Goal: Information Seeking & Learning: Learn about a topic

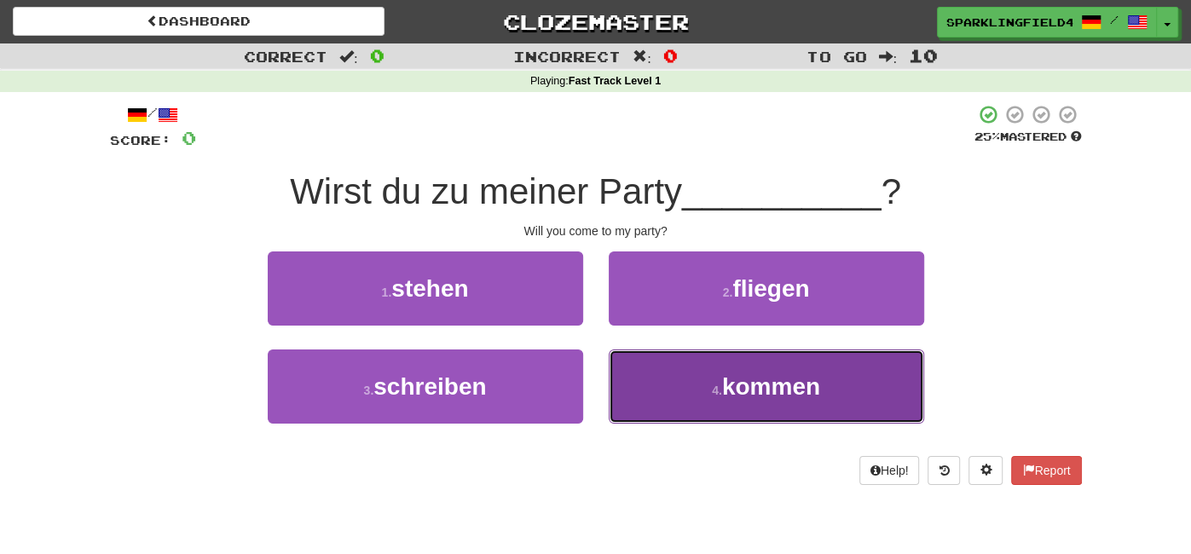
click at [772, 374] on span "kommen" at bounding box center [771, 387] width 98 height 26
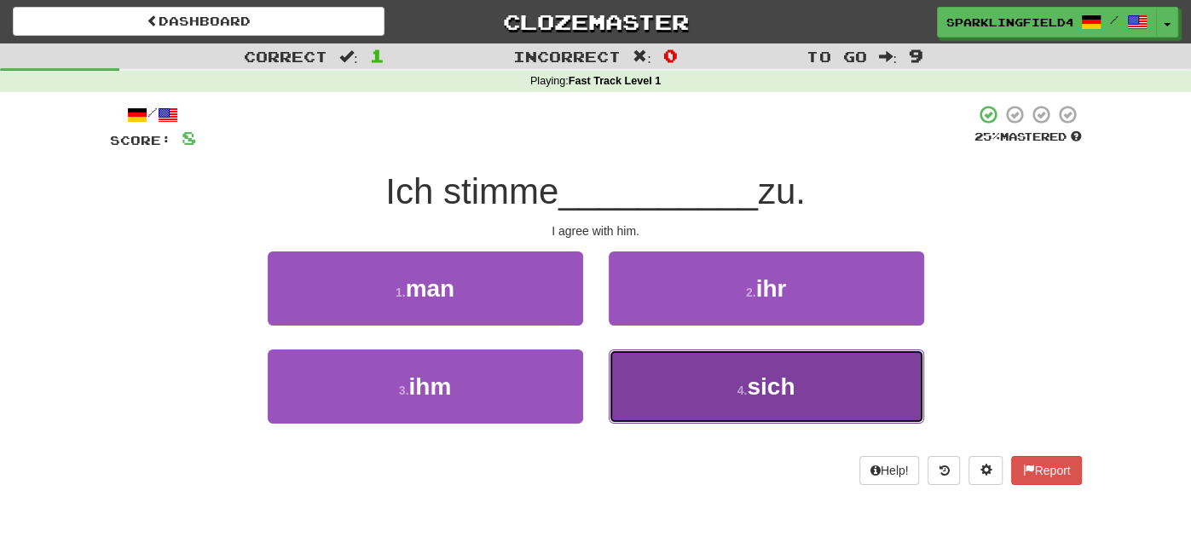
click at [642, 399] on button "4 . sich" at bounding box center [767, 387] width 316 height 74
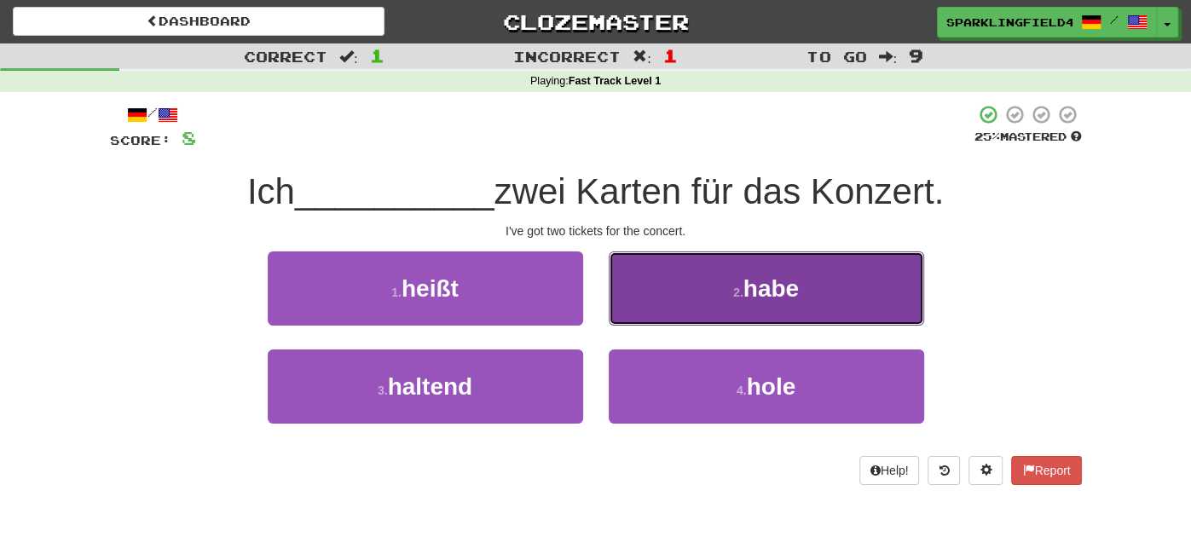
click at [741, 302] on button "2 . habe" at bounding box center [767, 289] width 316 height 74
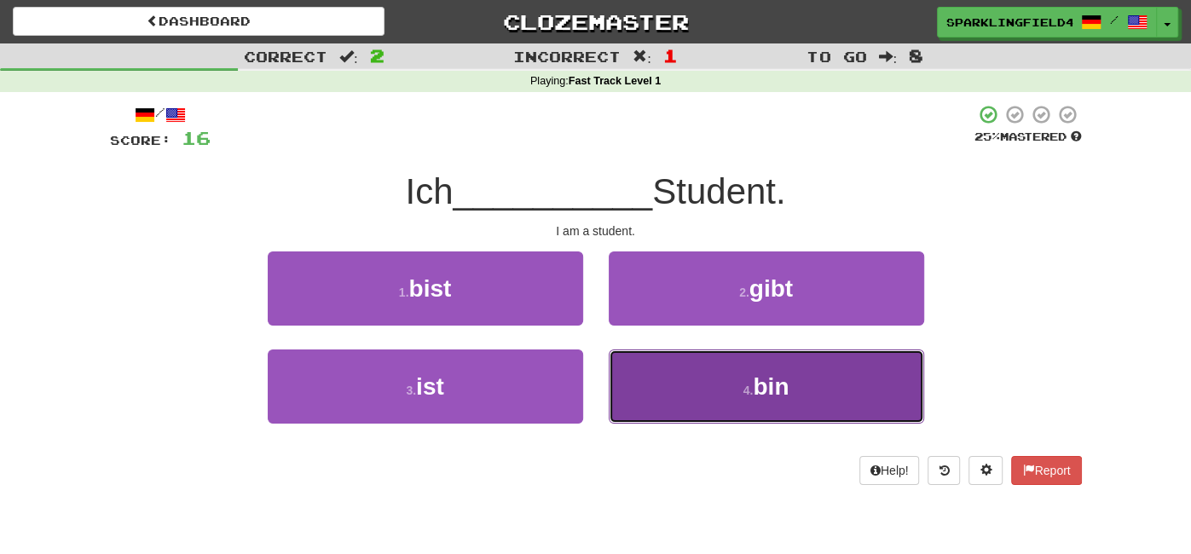
click at [706, 385] on button "4 . bin" at bounding box center [767, 387] width 316 height 74
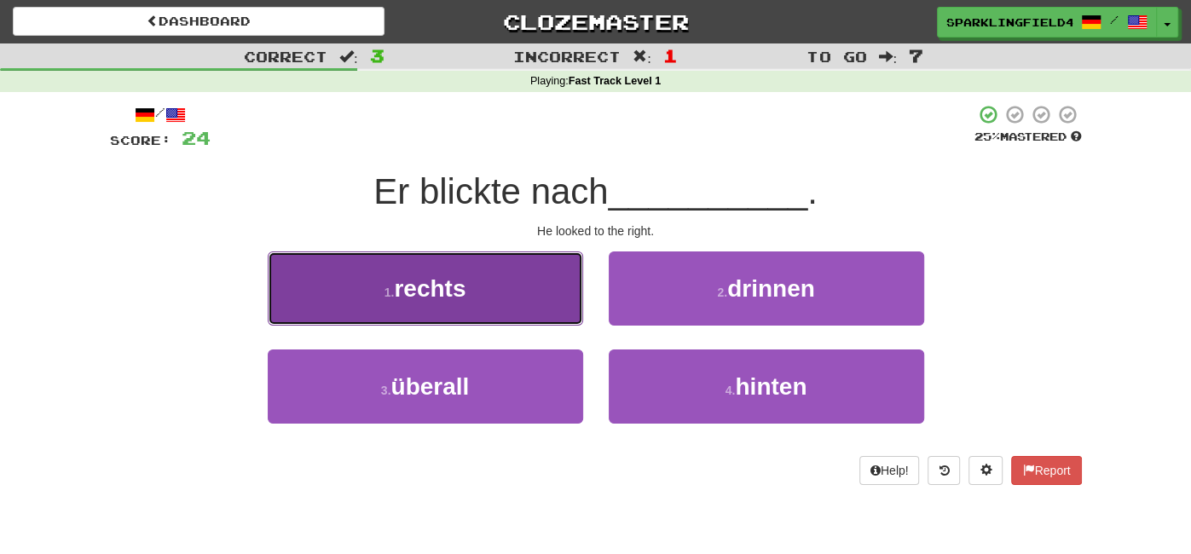
click at [559, 291] on button "1 . rechts" at bounding box center [426, 289] width 316 height 74
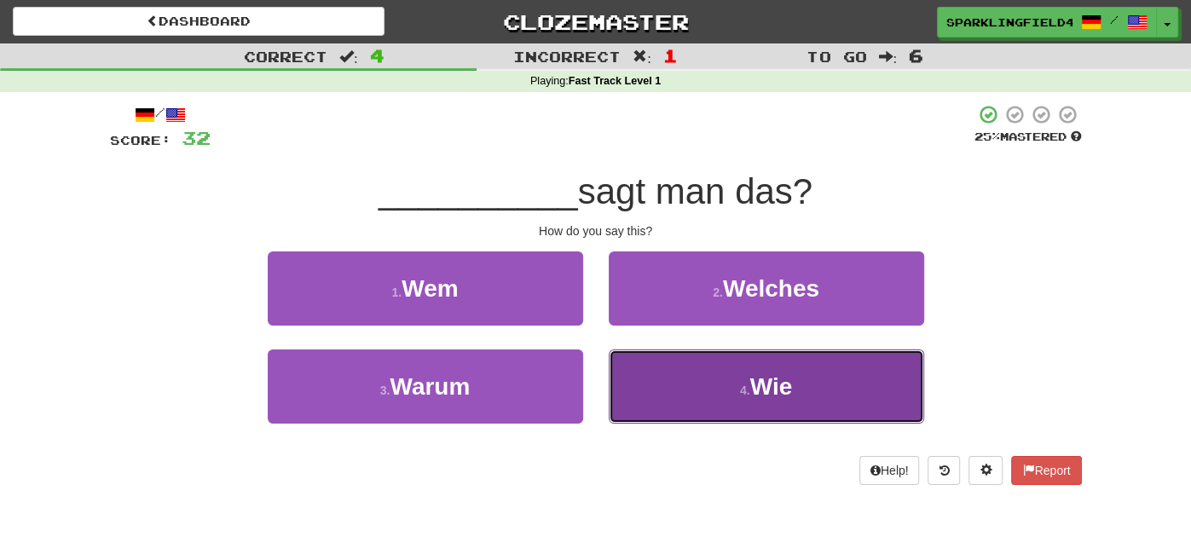
click at [652, 368] on button "4 . Wie" at bounding box center [767, 387] width 316 height 74
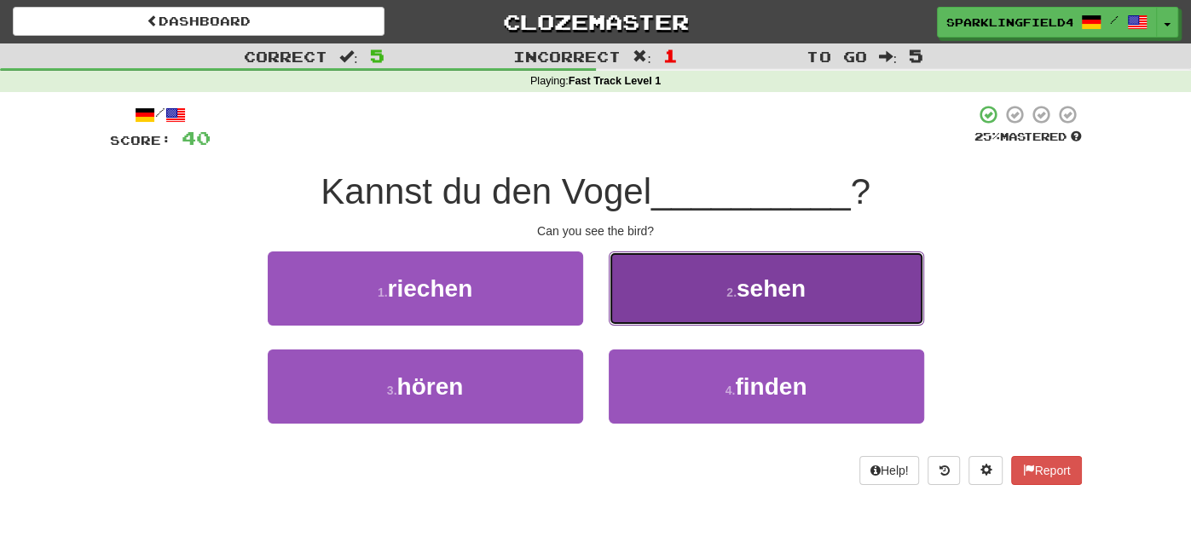
click at [661, 321] on button "2 . sehen" at bounding box center [767, 289] width 316 height 74
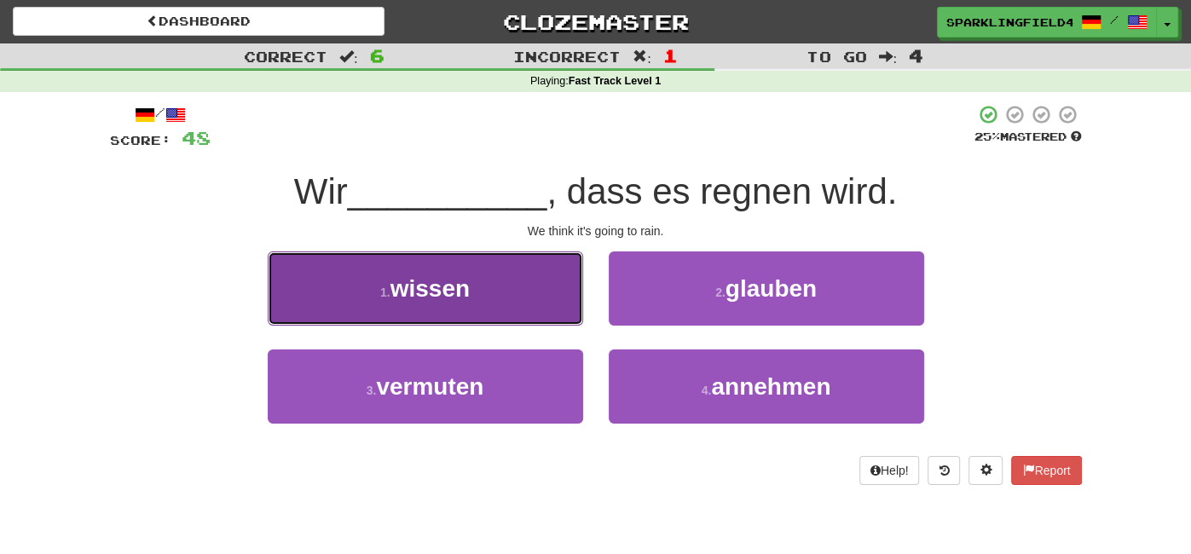
click at [565, 319] on button "1 . wissen" at bounding box center [426, 289] width 316 height 74
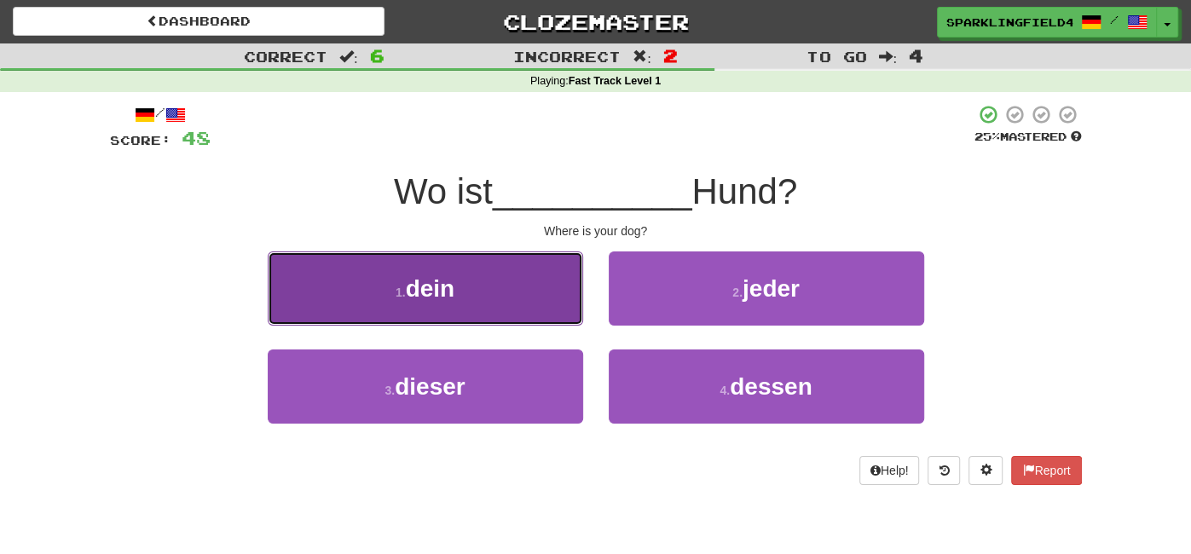
click at [525, 323] on button "1 . dein" at bounding box center [426, 289] width 316 height 74
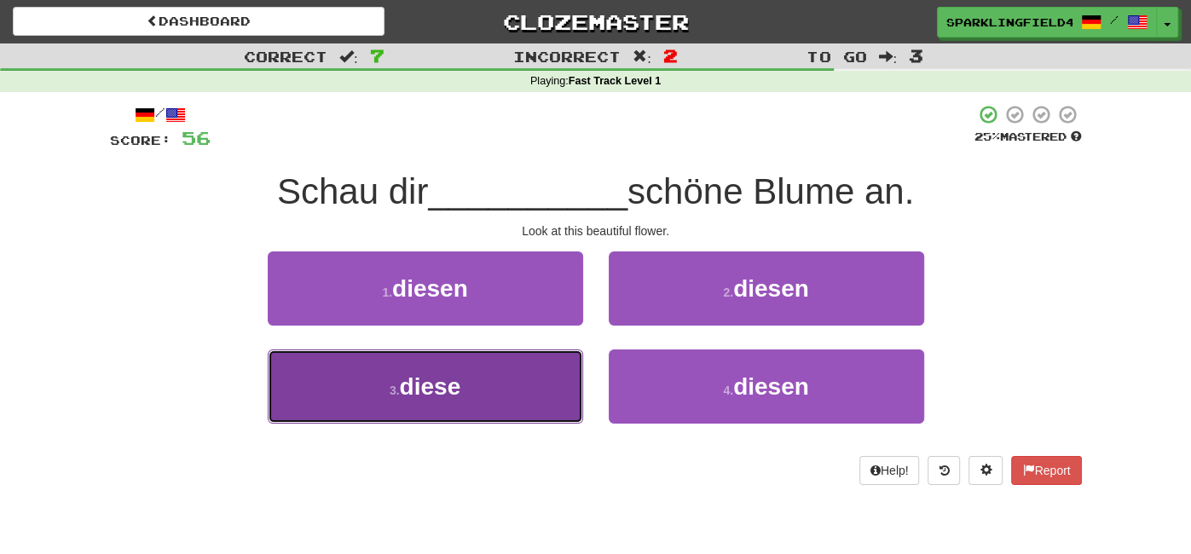
click at [486, 379] on button "3 . diese" at bounding box center [426, 387] width 316 height 74
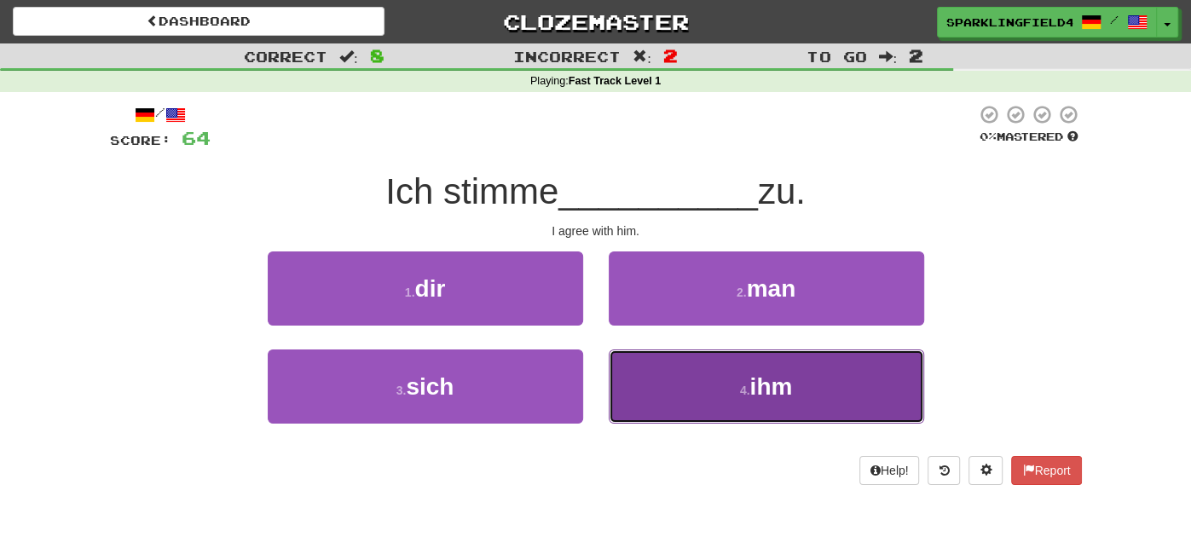
click at [675, 384] on button "4 . ihm" at bounding box center [767, 387] width 316 height 74
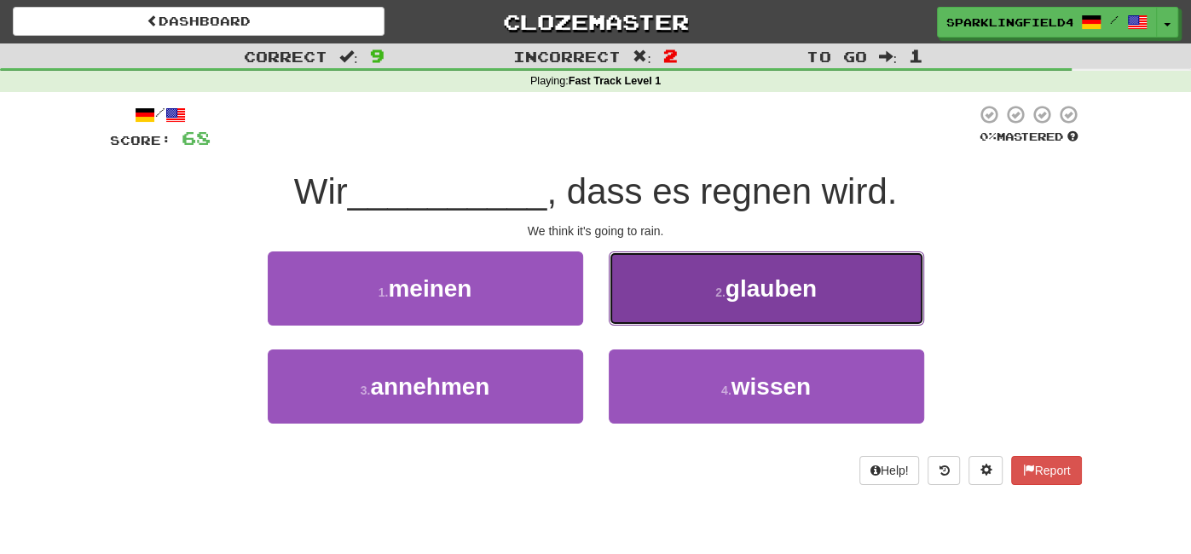
click at [720, 318] on button "2 . glauben" at bounding box center [767, 289] width 316 height 74
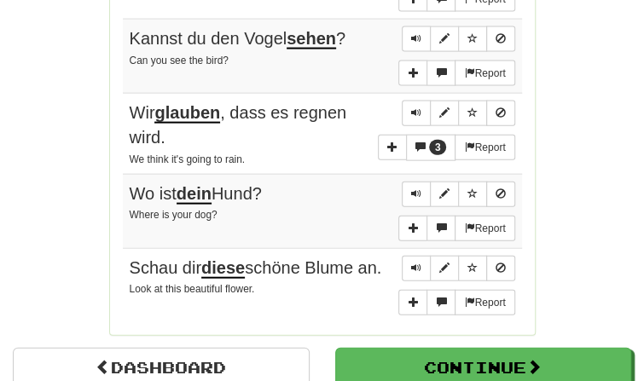
scroll to position [1286, 0]
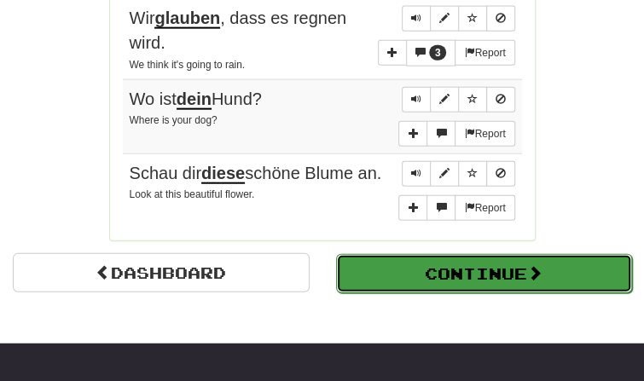
click at [470, 274] on button "Continue" at bounding box center [484, 273] width 297 height 39
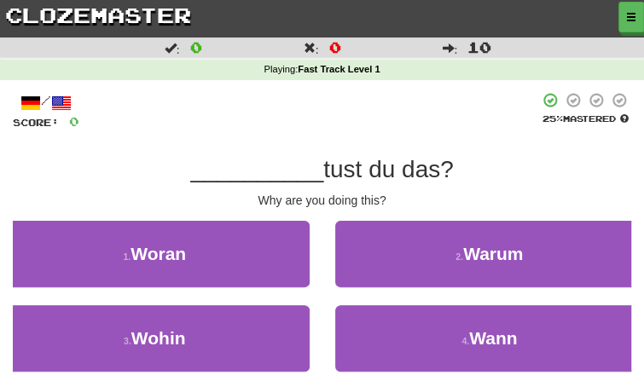
scroll to position [53, 0]
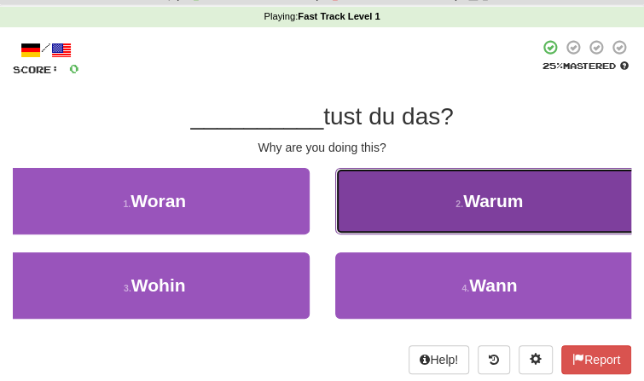
click at [411, 198] on button "2 . Warum" at bounding box center [490, 201] width 310 height 67
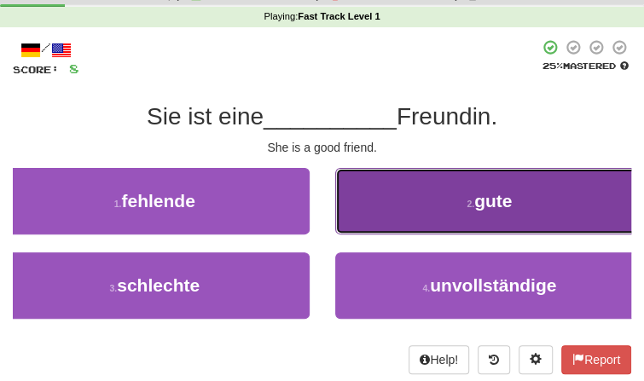
click at [404, 208] on button "2 . gute" at bounding box center [490, 201] width 310 height 67
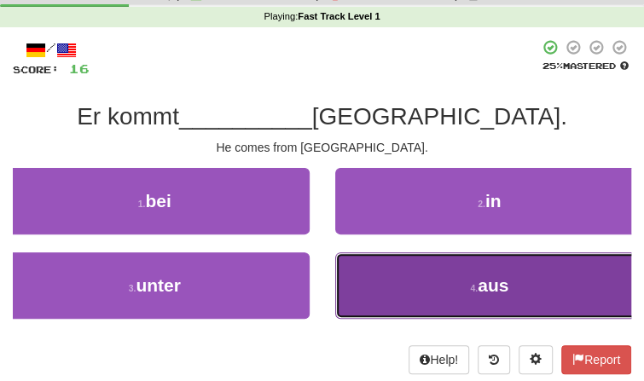
click at [409, 282] on button "4 . aus" at bounding box center [490, 285] width 310 height 67
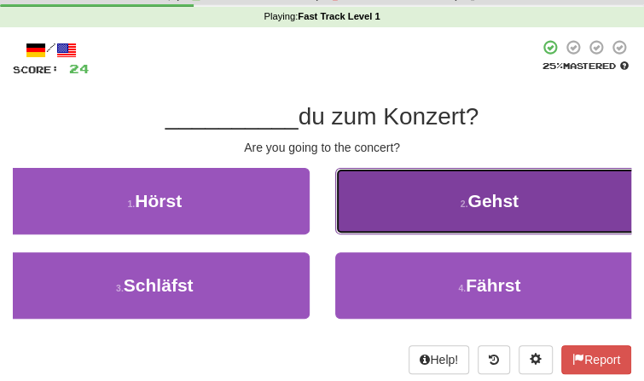
click at [459, 212] on button "2 . Gehst" at bounding box center [490, 201] width 310 height 67
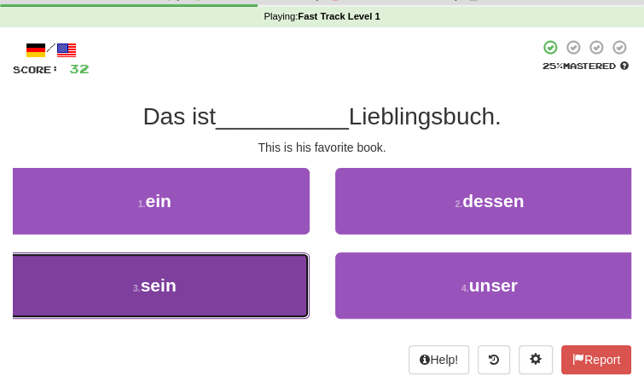
click at [245, 271] on button "3 . sein" at bounding box center [155, 285] width 310 height 67
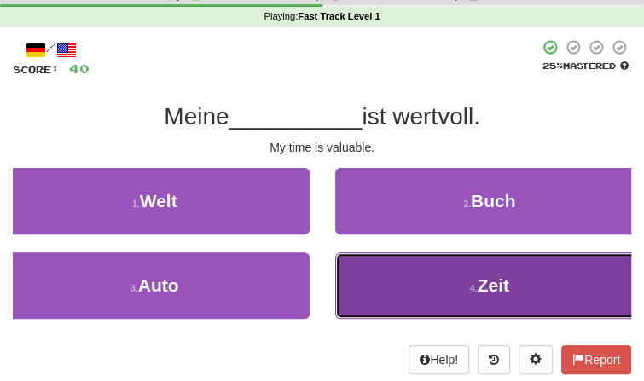
click at [405, 304] on button "4 . Zeit" at bounding box center [490, 285] width 310 height 67
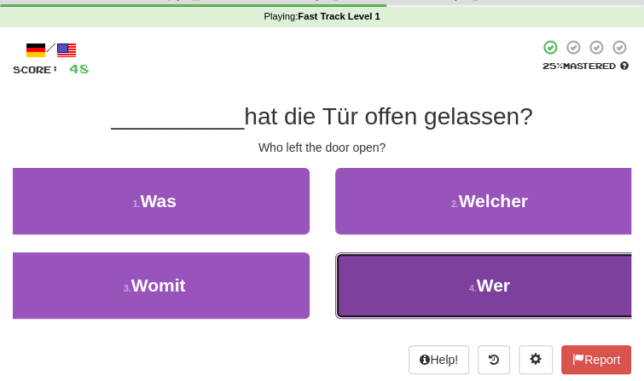
click at [377, 300] on button "4 . Wer" at bounding box center [490, 285] width 310 height 67
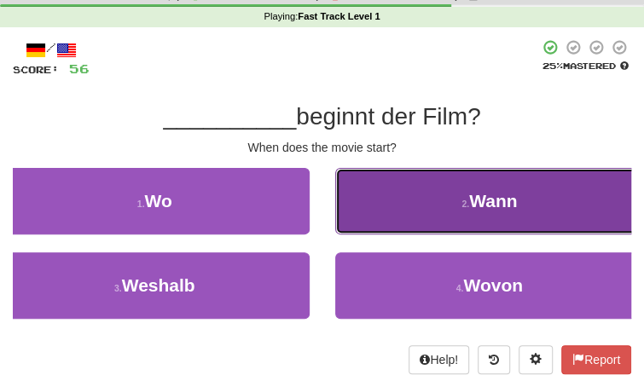
click at [400, 212] on button "2 . Wann" at bounding box center [490, 201] width 310 height 67
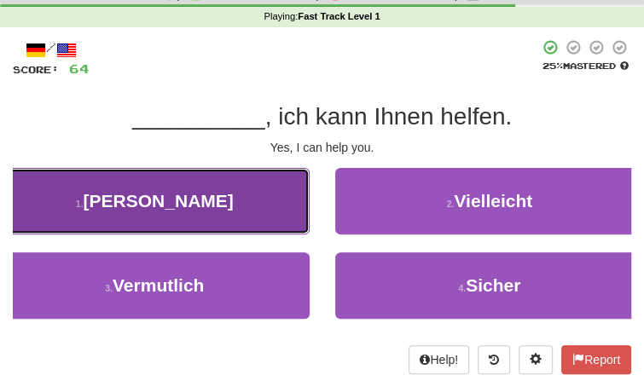
click at [268, 198] on button "1 . Ja" at bounding box center [155, 201] width 310 height 67
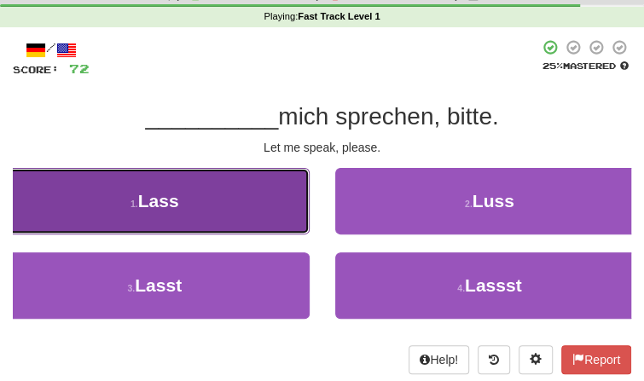
click at [265, 206] on button "1 . Lass" at bounding box center [155, 201] width 310 height 67
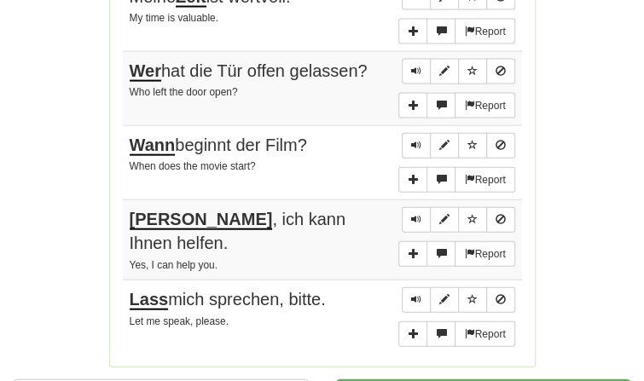
scroll to position [1280, 0]
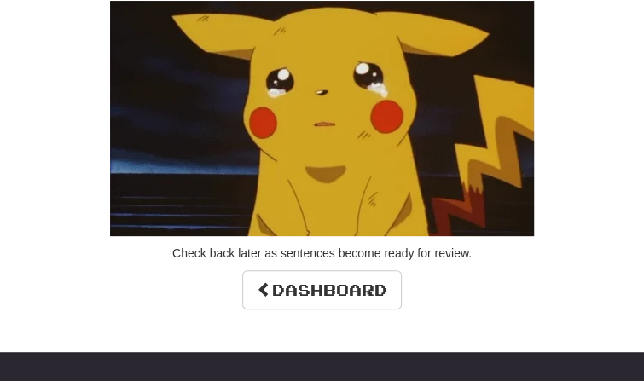
scroll to position [134, 0]
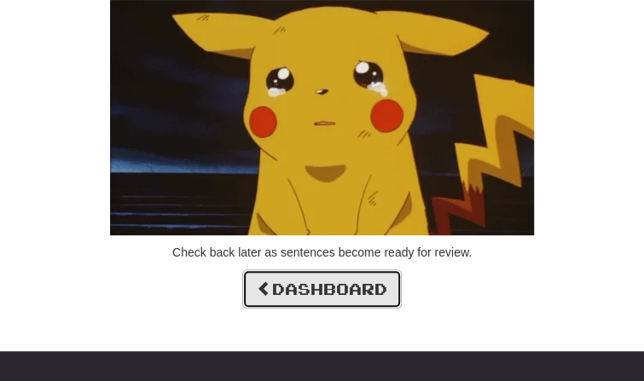
click at [364, 277] on link "Dashboard" at bounding box center [321, 288] width 159 height 39
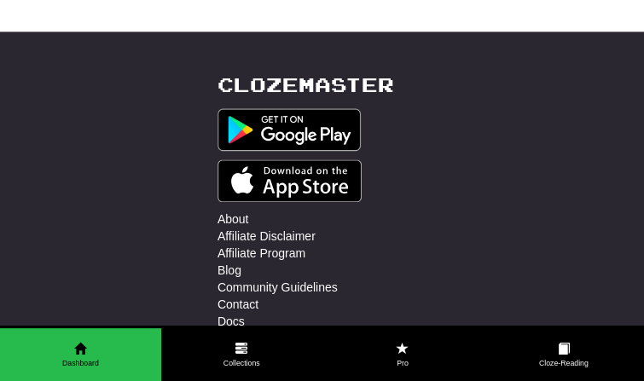
scroll to position [722, 0]
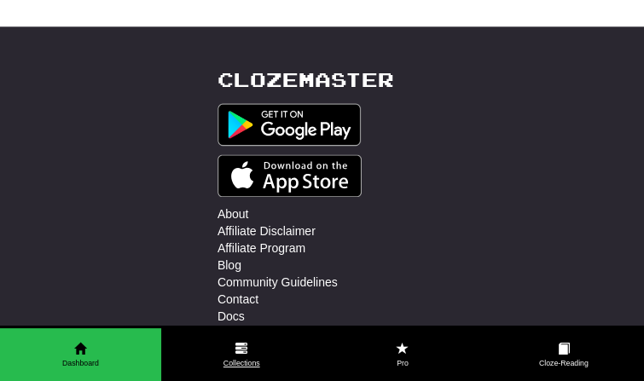
click at [257, 356] on link "Collections" at bounding box center [241, 355] width 161 height 54
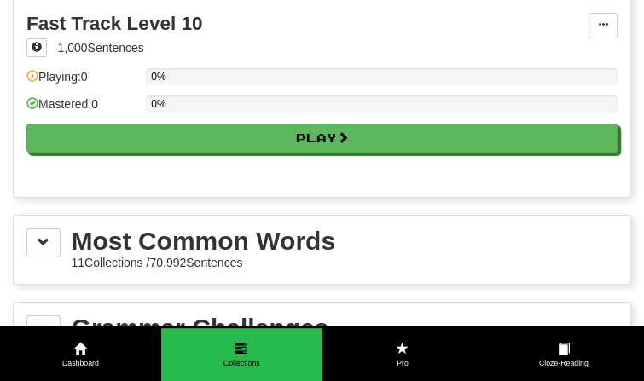
scroll to position [1962, 0]
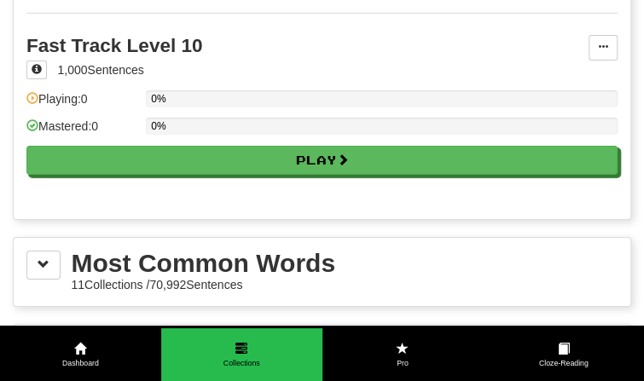
click at [282, 258] on div "Most Common Words" at bounding box center [204, 264] width 264 height 26
click at [145, 251] on div "Most Common Words" at bounding box center [204, 264] width 264 height 26
click at [43, 254] on button at bounding box center [43, 265] width 34 height 29
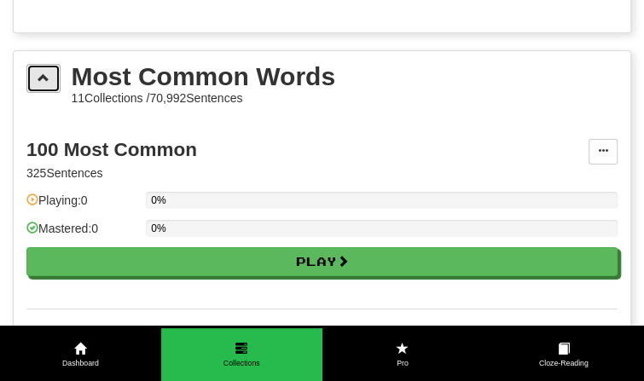
scroll to position [2150, 0]
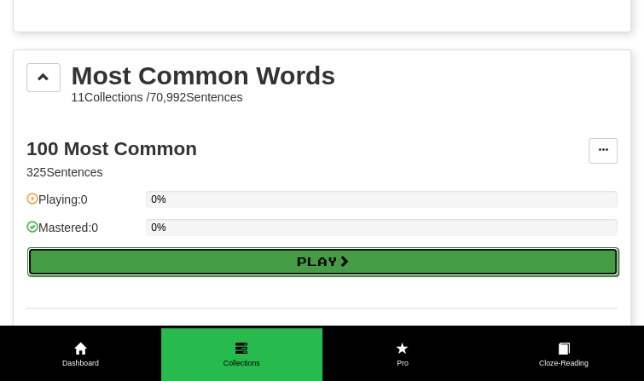
click at [89, 247] on button "Play" at bounding box center [322, 261] width 591 height 29
select select "**"
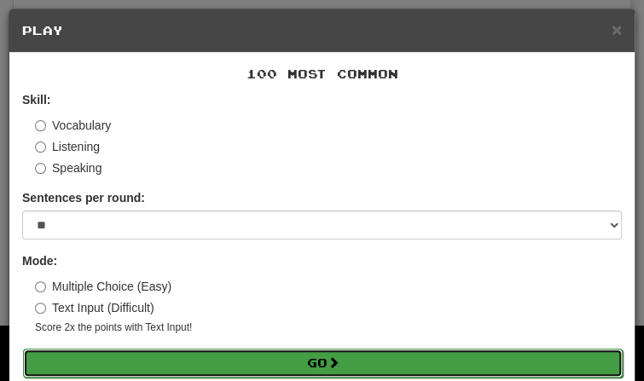
click at [211, 363] on button "Go" at bounding box center [323, 363] width 600 height 29
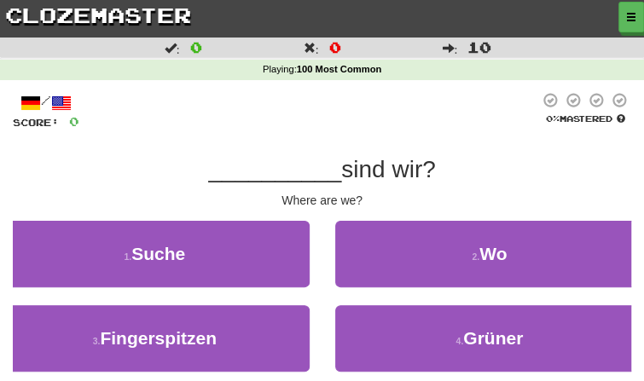
scroll to position [77, 0]
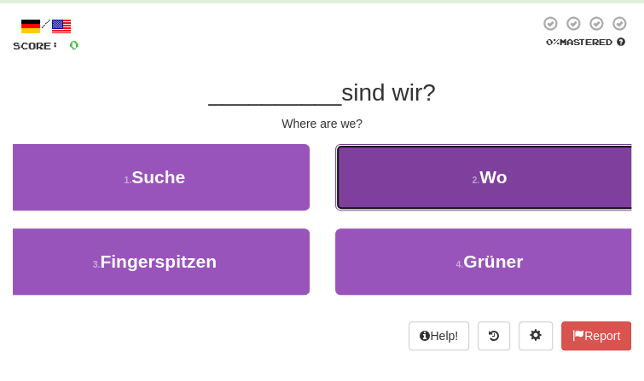
click at [422, 194] on button "2 . Wo" at bounding box center [490, 177] width 310 height 67
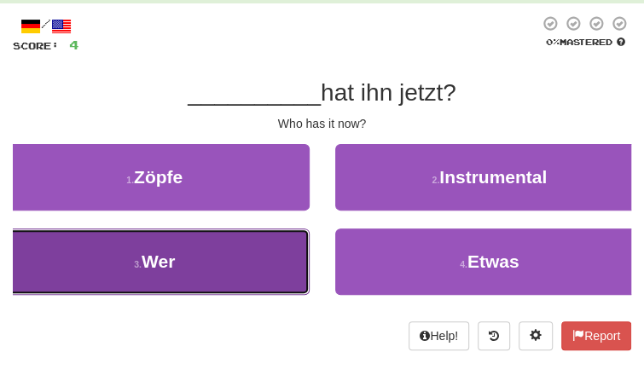
click at [211, 282] on button "3 . Wer" at bounding box center [155, 262] width 310 height 67
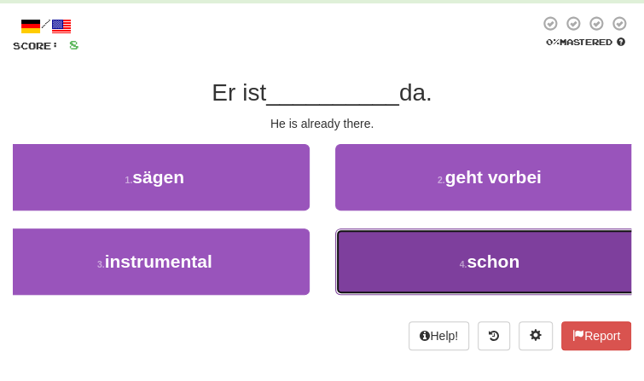
click at [379, 263] on button "4 . schon" at bounding box center [490, 262] width 310 height 67
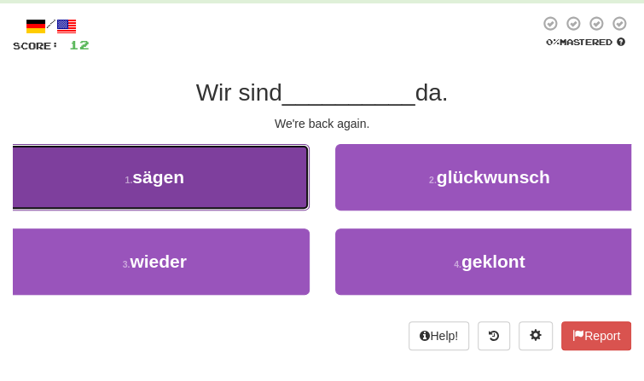
click at [278, 200] on button "1 . sägen" at bounding box center [155, 177] width 310 height 67
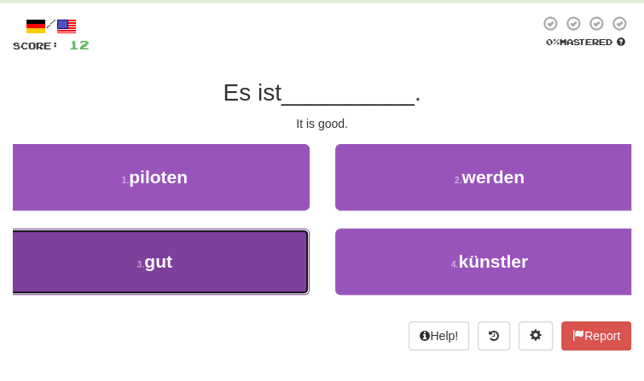
click at [280, 237] on button "3 . gut" at bounding box center [155, 262] width 310 height 67
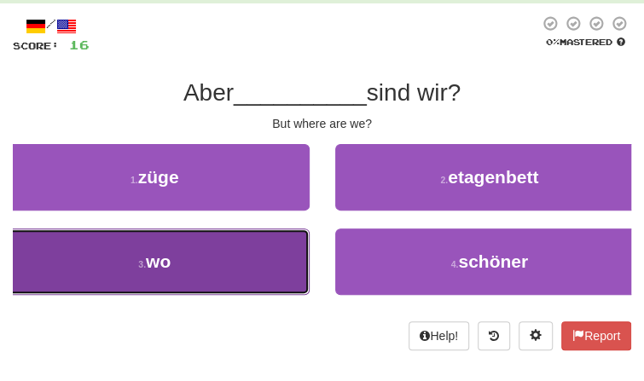
click at [268, 254] on button "3 . wo" at bounding box center [155, 262] width 310 height 67
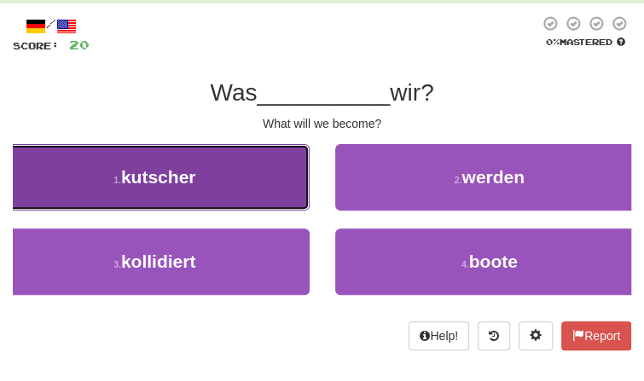
click at [260, 181] on button "1 . kutscher" at bounding box center [155, 177] width 310 height 67
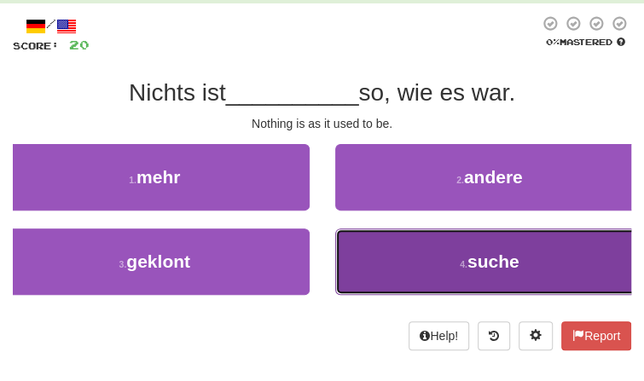
click at [426, 281] on button "4 . suche" at bounding box center [490, 262] width 310 height 67
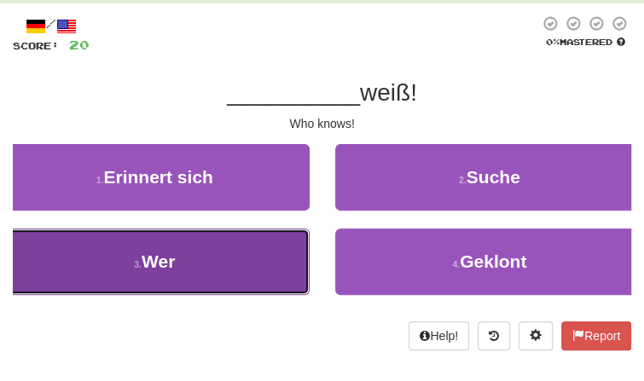
click at [276, 258] on button "3 . Wer" at bounding box center [155, 262] width 310 height 67
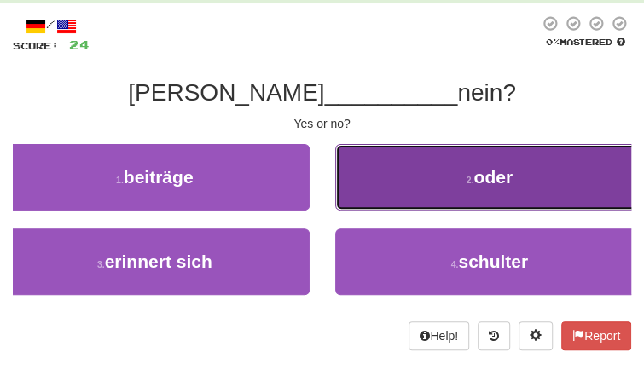
click at [410, 198] on button "2 . oder" at bounding box center [490, 177] width 310 height 67
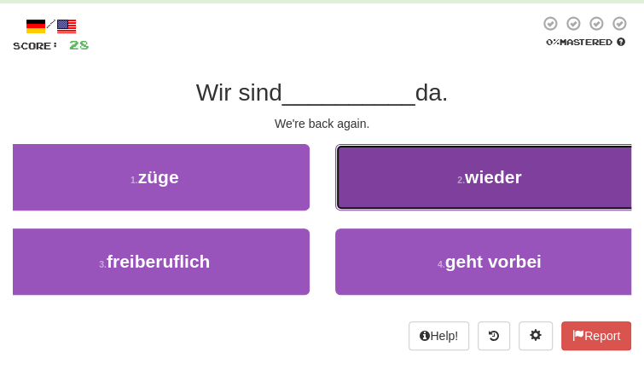
click at [412, 190] on button "2 . wieder" at bounding box center [490, 177] width 310 height 67
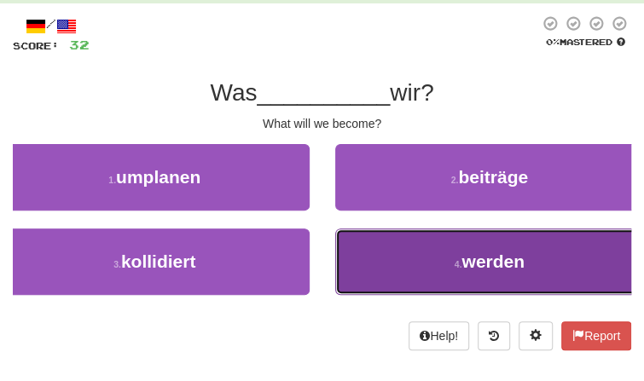
click at [377, 255] on button "4 . werden" at bounding box center [490, 262] width 310 height 67
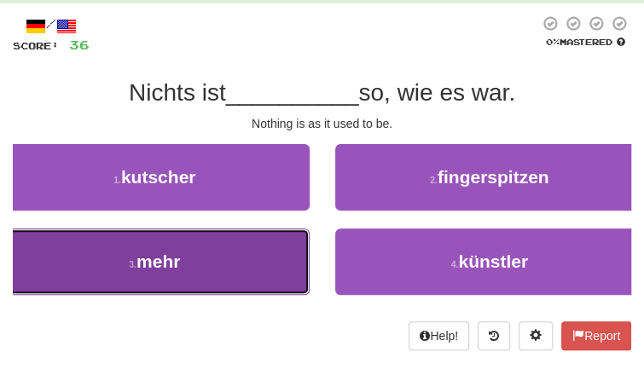
click at [269, 253] on button "3 . mehr" at bounding box center [155, 262] width 310 height 67
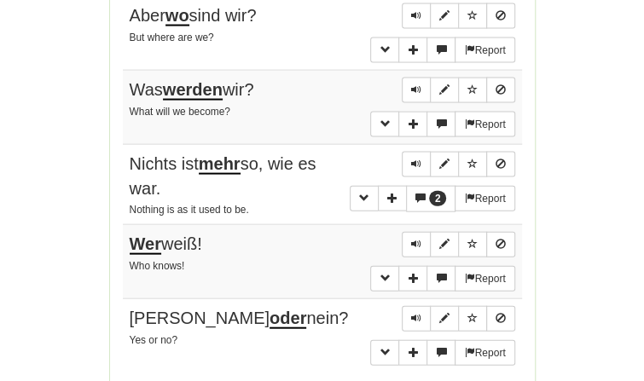
scroll to position [1333, 0]
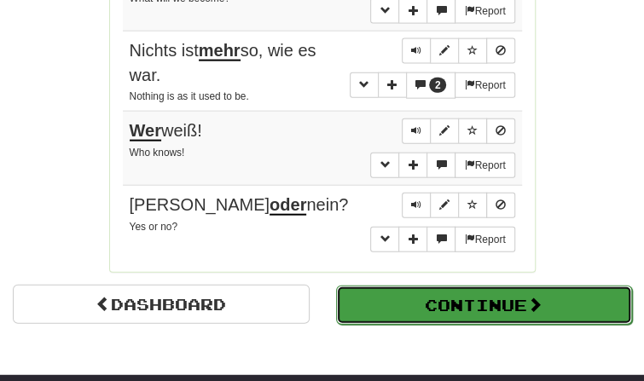
click at [391, 309] on button "Continue" at bounding box center [484, 305] width 297 height 39
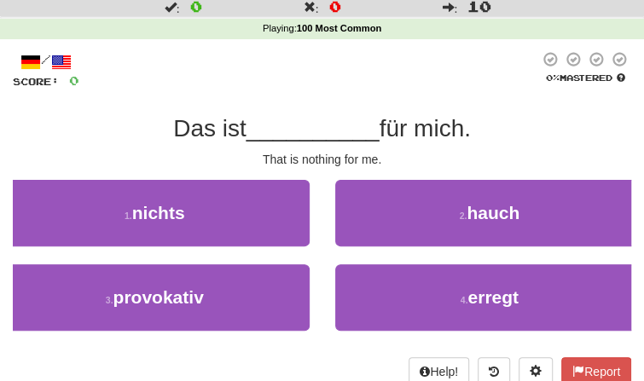
scroll to position [43, 0]
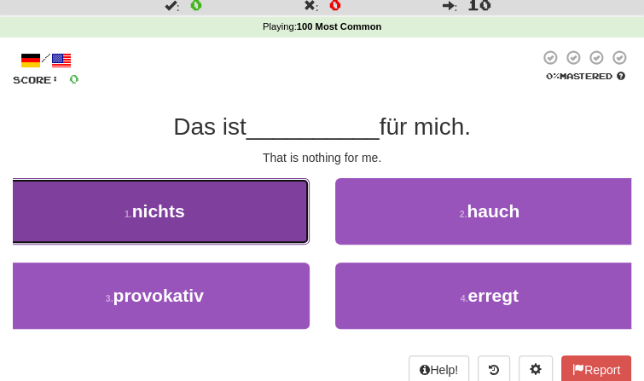
click at [276, 243] on button "1 . nichts" at bounding box center [155, 211] width 310 height 67
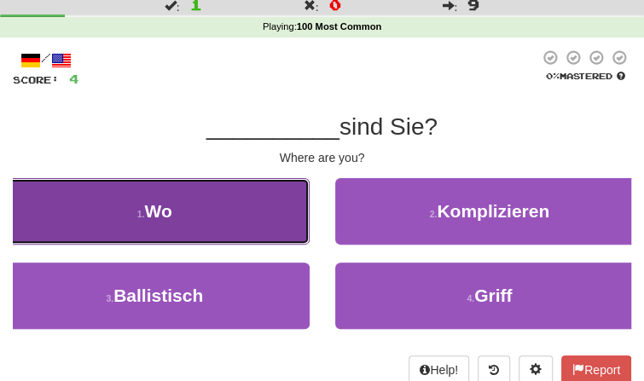
click at [241, 213] on button "1 . Wo" at bounding box center [155, 211] width 310 height 67
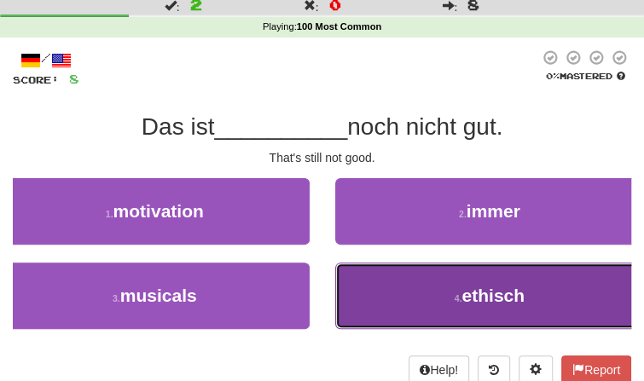
click at [407, 301] on button "4 . ethisch" at bounding box center [490, 296] width 310 height 67
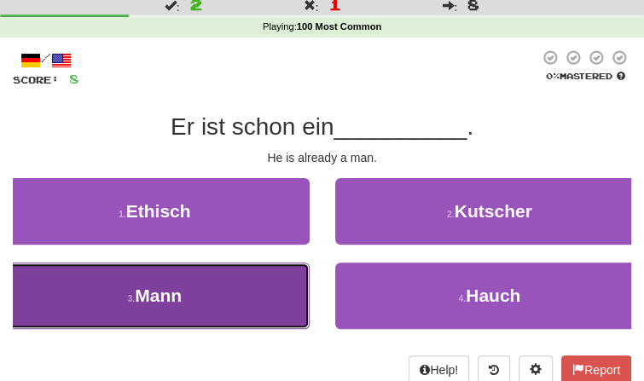
click at [287, 290] on button "3 . Mann" at bounding box center [155, 296] width 310 height 67
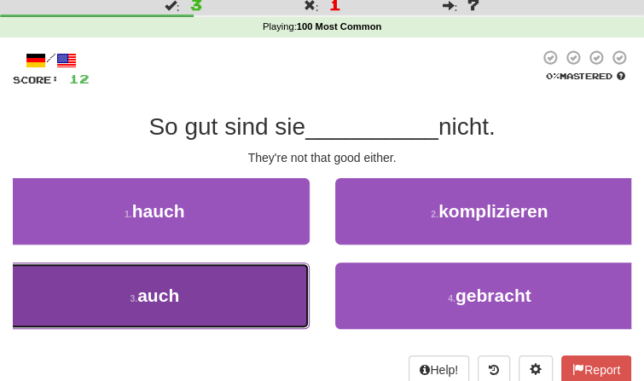
click at [269, 288] on button "3 . auch" at bounding box center [155, 296] width 310 height 67
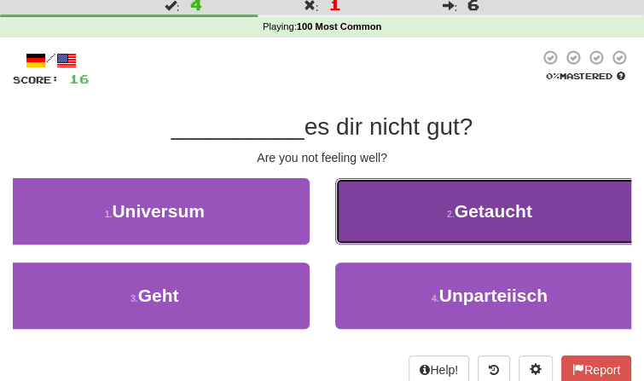
click at [362, 239] on button "2 . Getaucht" at bounding box center [490, 211] width 310 height 67
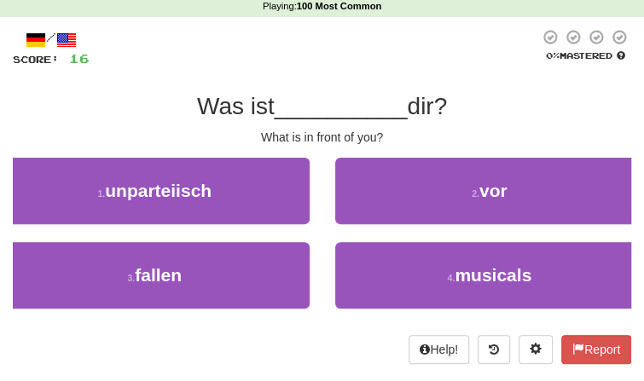
scroll to position [57, 0]
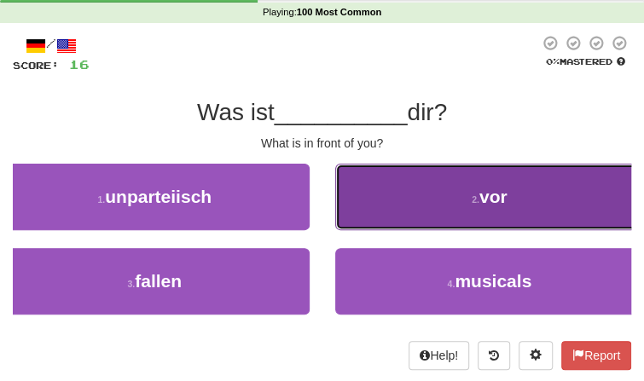
click at [346, 200] on button "2 . vor" at bounding box center [490, 197] width 310 height 67
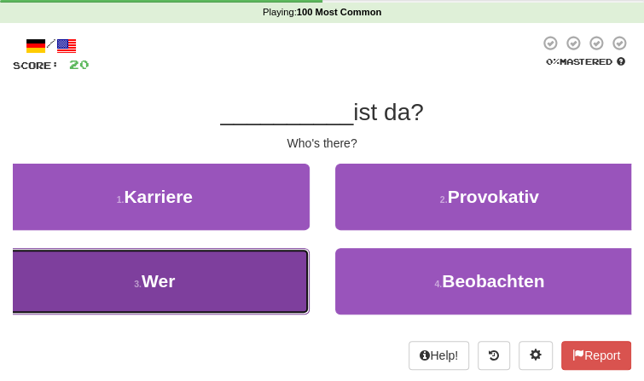
click at [253, 275] on button "3 . Wer" at bounding box center [155, 281] width 310 height 67
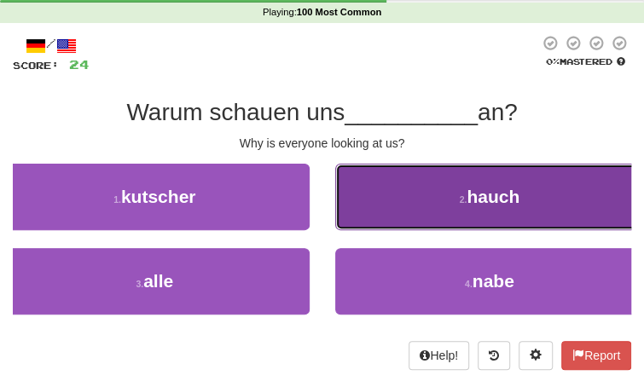
click at [404, 228] on button "2 . hauch" at bounding box center [490, 197] width 310 height 67
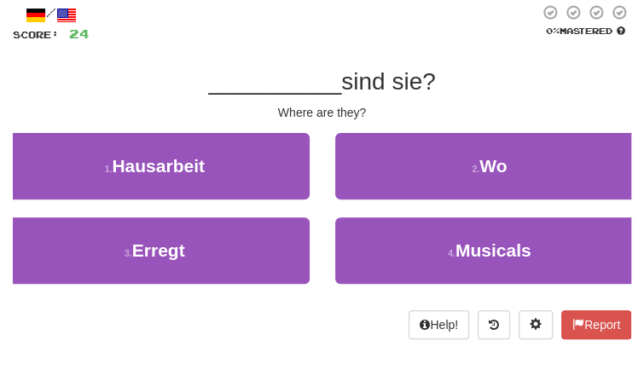
scroll to position [63, 0]
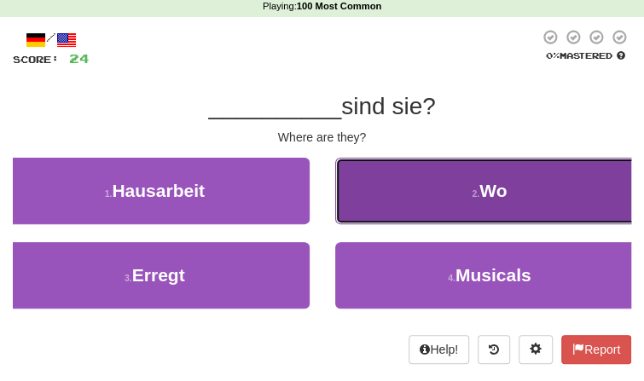
click at [416, 177] on button "2 . Wo" at bounding box center [490, 191] width 310 height 67
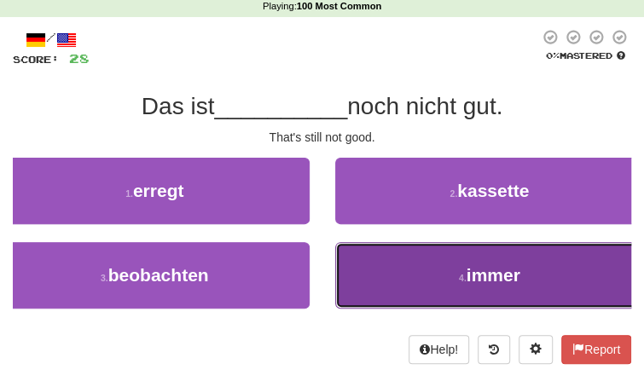
click at [397, 242] on button "4 . immer" at bounding box center [490, 275] width 310 height 67
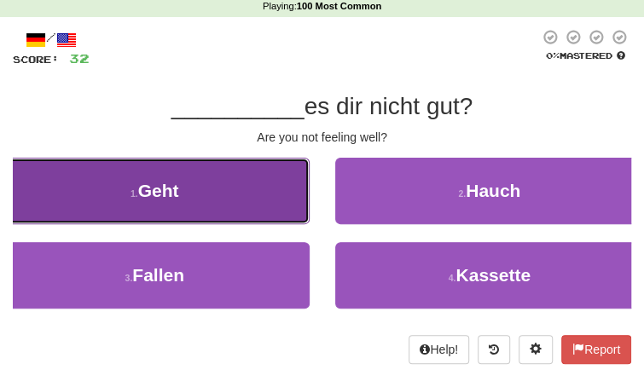
click at [268, 201] on button "1 . Geht" at bounding box center [155, 191] width 310 height 67
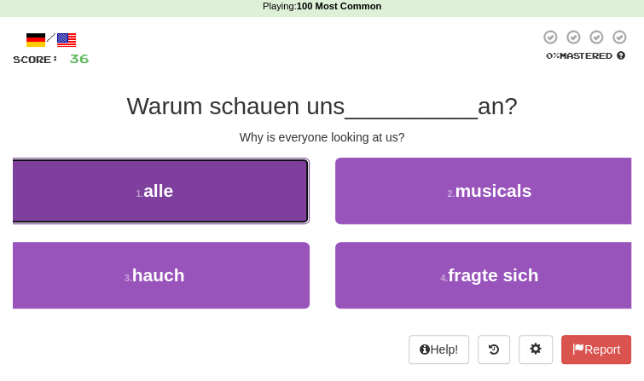
click at [264, 214] on button "1 . alle" at bounding box center [155, 191] width 310 height 67
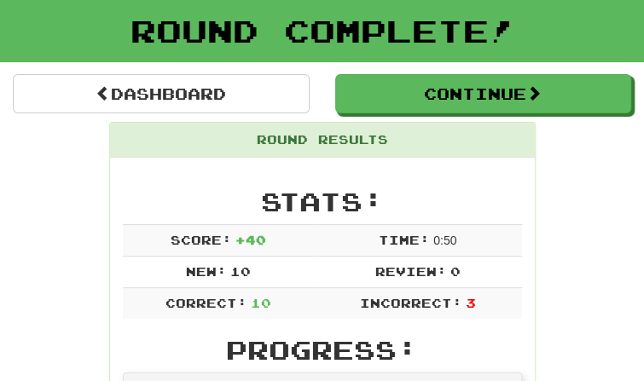
scroll to position [74, 0]
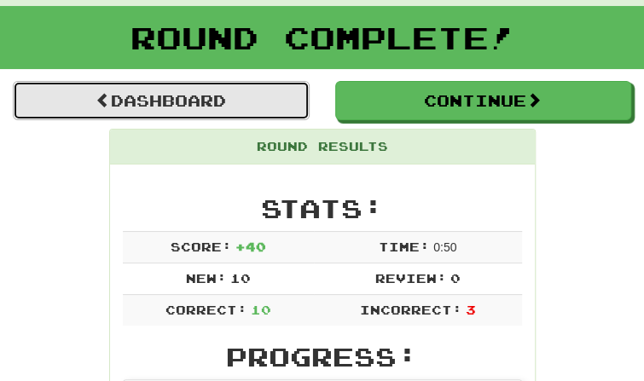
click at [191, 118] on link "Dashboard" at bounding box center [161, 100] width 297 height 39
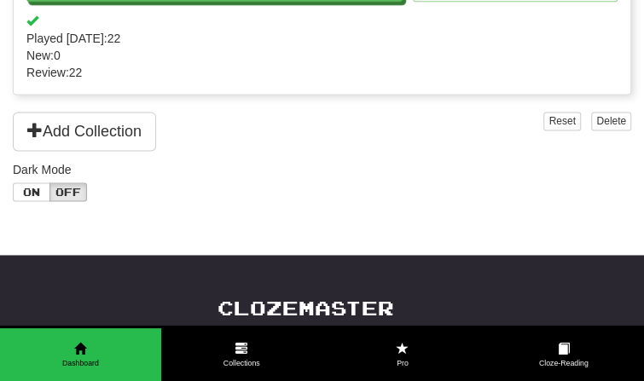
scroll to position [768, 0]
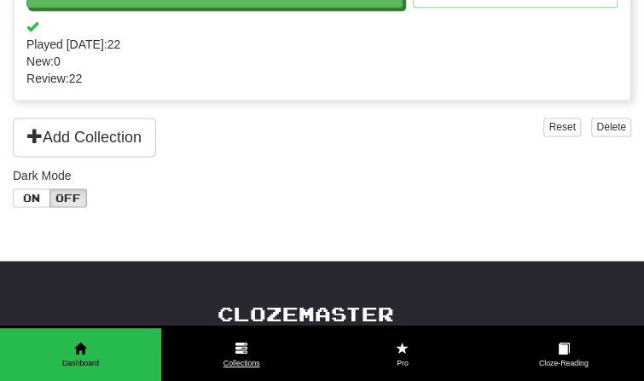
click at [229, 345] on link "Collections" at bounding box center [241, 355] width 161 height 54
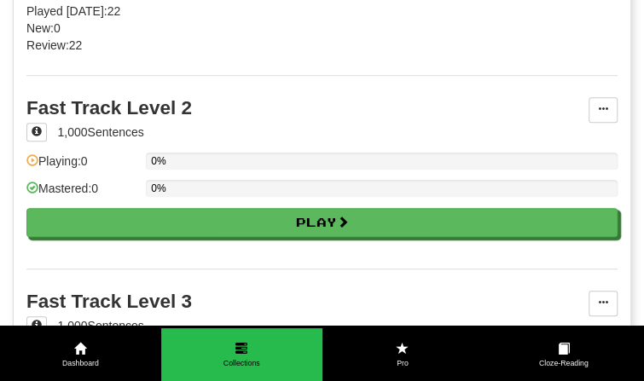
scroll to position [351, 0]
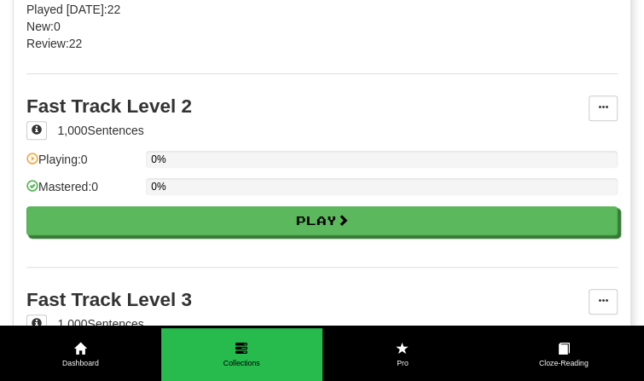
click at [177, 232] on div "Fast Track Level 2 1,000 Sentences Pin to Dashboard Pin to Dashboard Manage Sen…" at bounding box center [321, 170] width 591 height 194
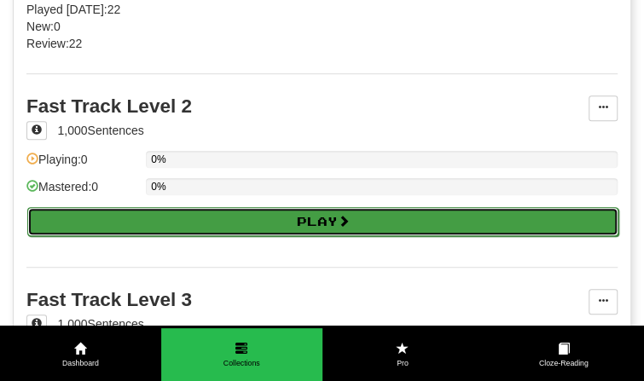
click at [182, 221] on button "Play" at bounding box center [322, 221] width 591 height 29
select select "**"
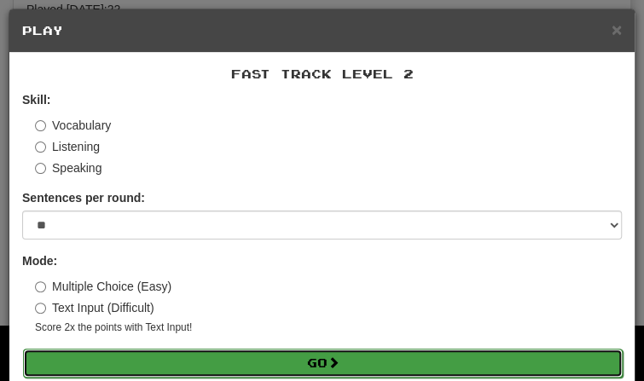
click at [199, 362] on button "Go" at bounding box center [323, 363] width 600 height 29
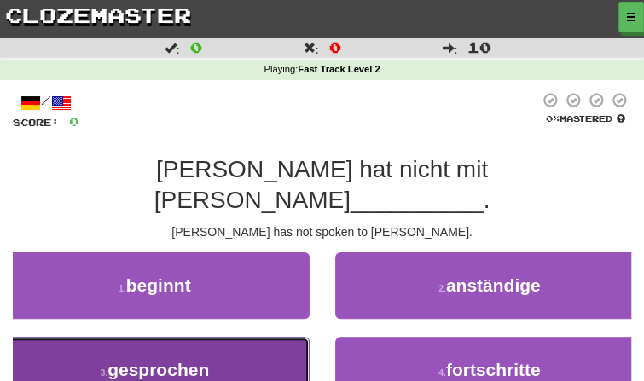
click at [229, 337] on button "3 . gesprochen" at bounding box center [155, 370] width 310 height 67
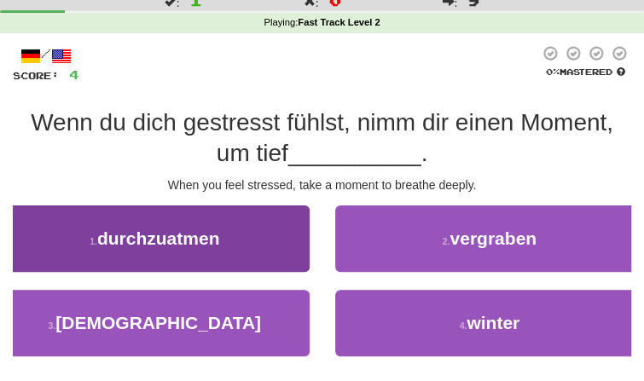
scroll to position [49, 0]
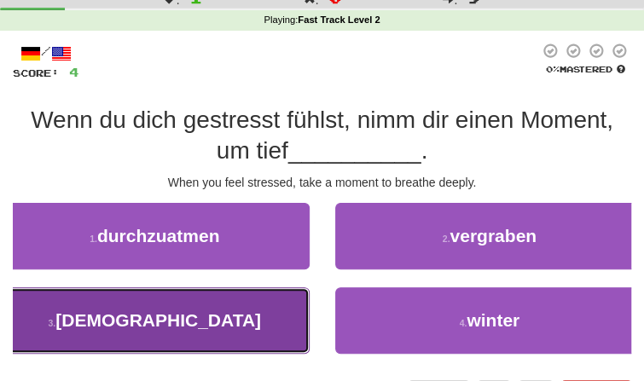
click at [223, 334] on button "3 . tempel" at bounding box center [155, 320] width 310 height 67
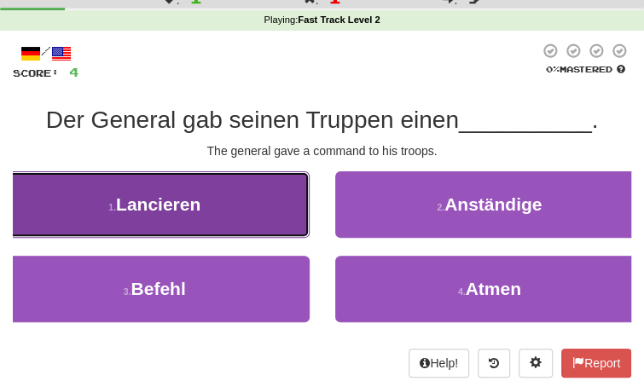
click at [284, 181] on button "1 . Lancieren" at bounding box center [155, 204] width 310 height 67
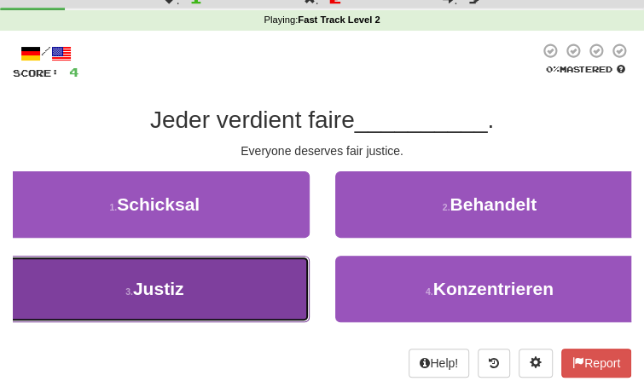
click at [204, 270] on button "3 . Justiz" at bounding box center [155, 289] width 310 height 67
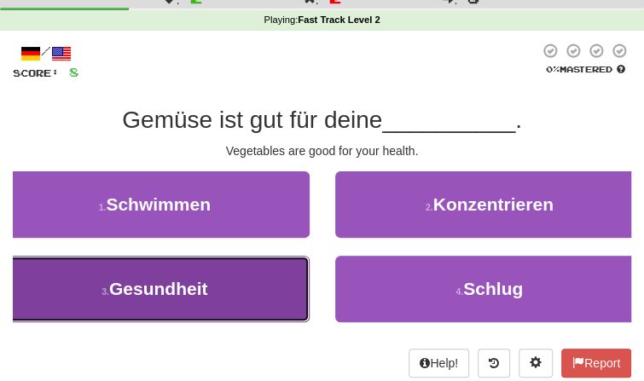
click at [235, 293] on button "3 . Gesundheit" at bounding box center [155, 289] width 310 height 67
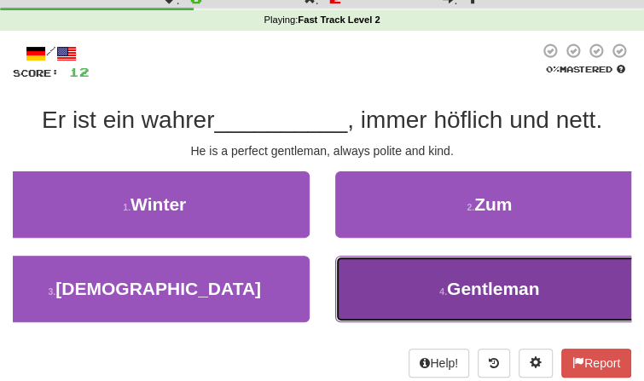
click at [449, 293] on span "Gentleman" at bounding box center [493, 289] width 93 height 20
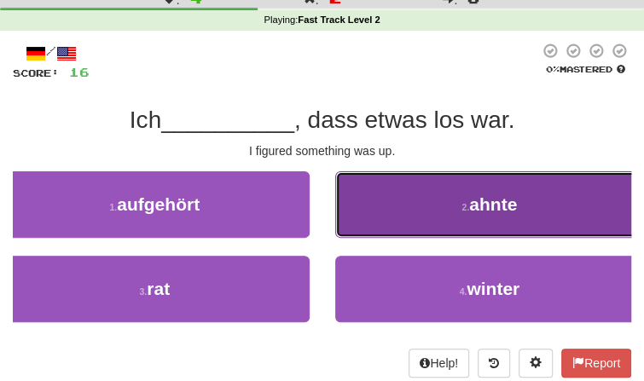
click at [380, 232] on button "2 . ahnte" at bounding box center [490, 204] width 310 height 67
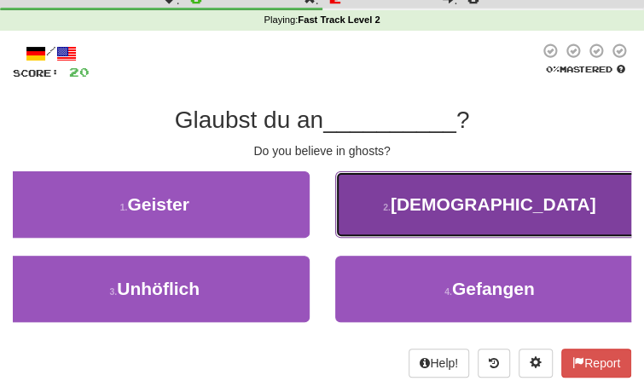
click at [412, 227] on button "2 . Götter" at bounding box center [490, 204] width 310 height 67
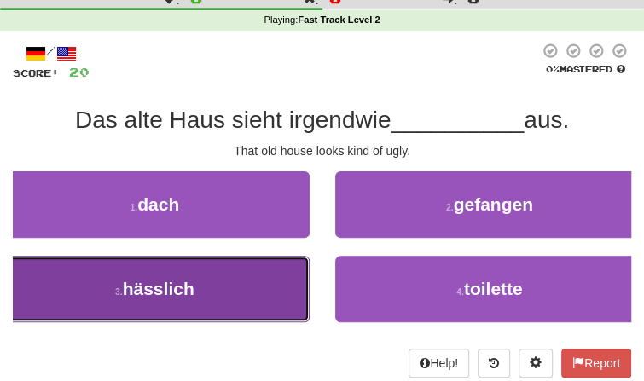
click at [240, 290] on button "3 . hässlich" at bounding box center [155, 289] width 310 height 67
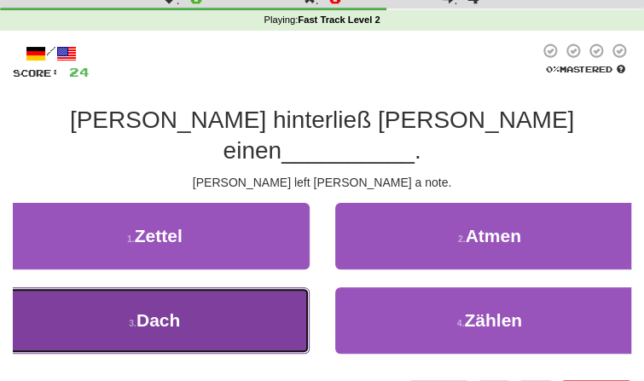
click at [230, 287] on button "3 . Dach" at bounding box center [155, 320] width 310 height 67
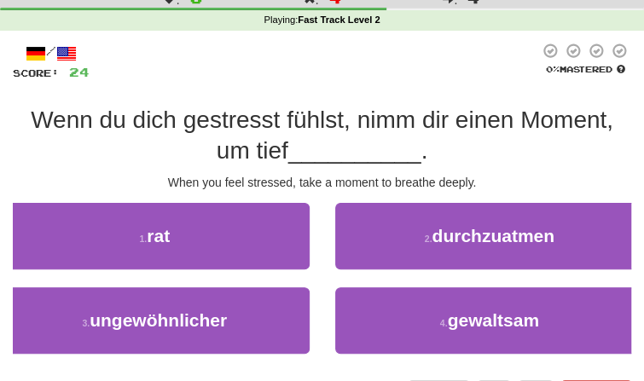
click at [333, 321] on div "4 . gewaltsam" at bounding box center [489, 329] width 335 height 84
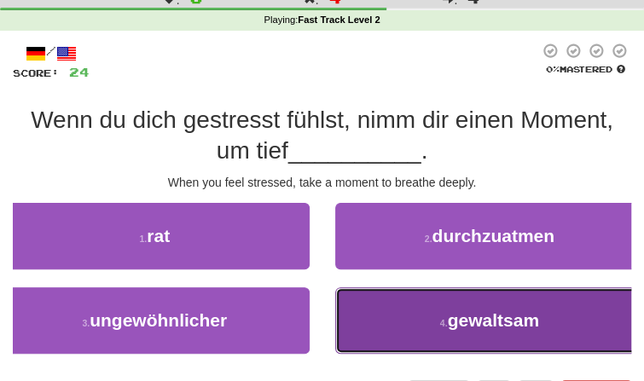
click at [346, 320] on button "4 . gewaltsam" at bounding box center [490, 320] width 310 height 67
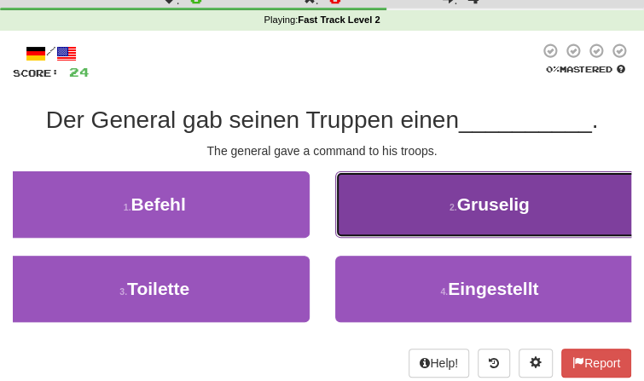
click at [381, 213] on button "2 . Gruselig" at bounding box center [490, 204] width 310 height 67
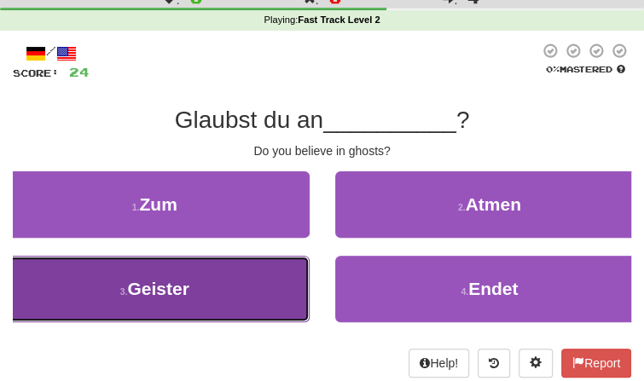
click at [241, 295] on button "3 . Geister" at bounding box center [155, 289] width 310 height 67
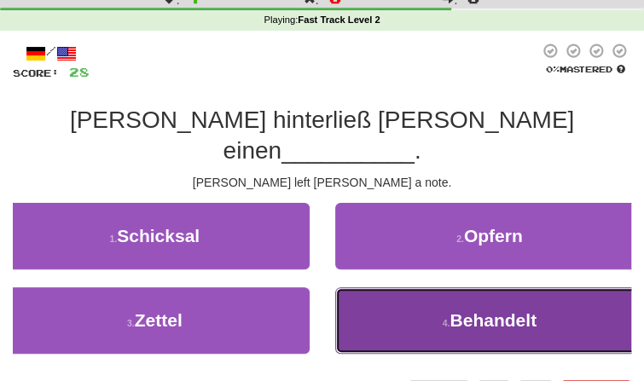
click at [341, 287] on button "4 . Behandelt" at bounding box center [490, 320] width 310 height 67
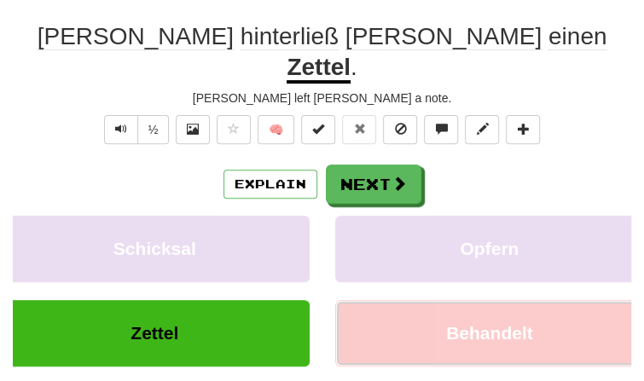
scroll to position [142, 0]
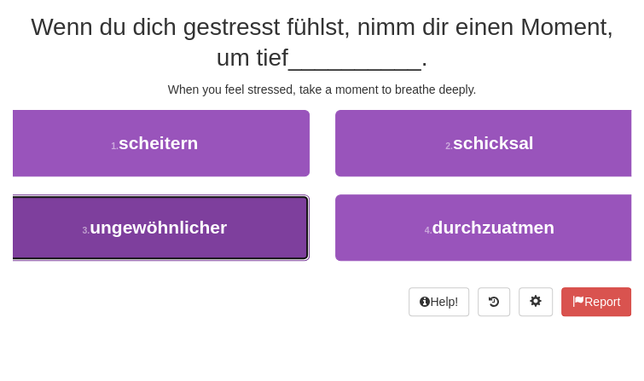
click at [262, 239] on button "3 . ungewöhnlicher" at bounding box center [155, 227] width 310 height 67
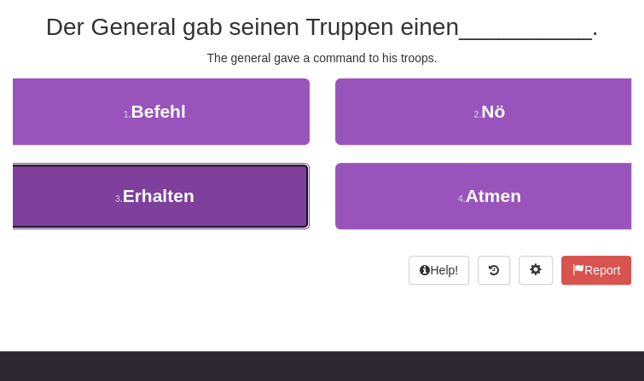
click at [242, 207] on button "3 . Erhalten" at bounding box center [155, 196] width 310 height 67
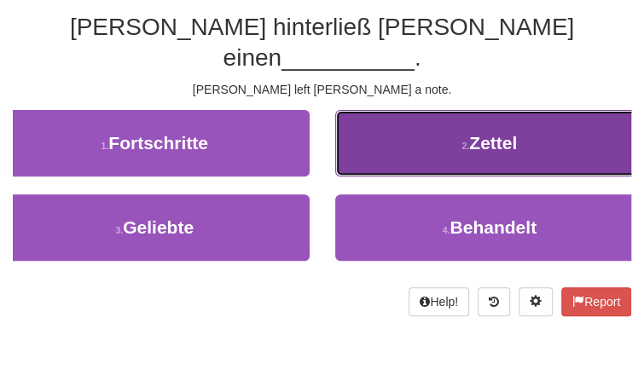
click at [443, 110] on button "2 . Zettel" at bounding box center [490, 143] width 310 height 67
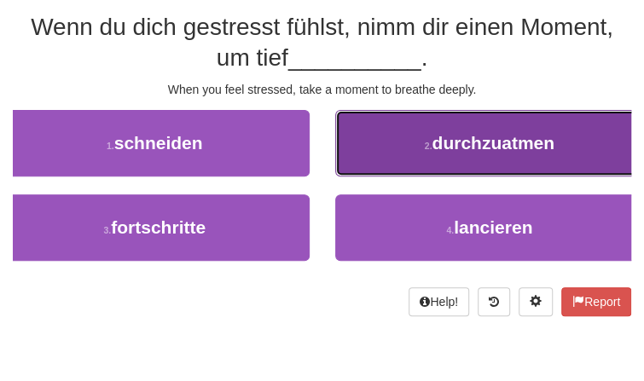
click at [413, 140] on button "2 . durchzuatmen" at bounding box center [490, 143] width 310 height 67
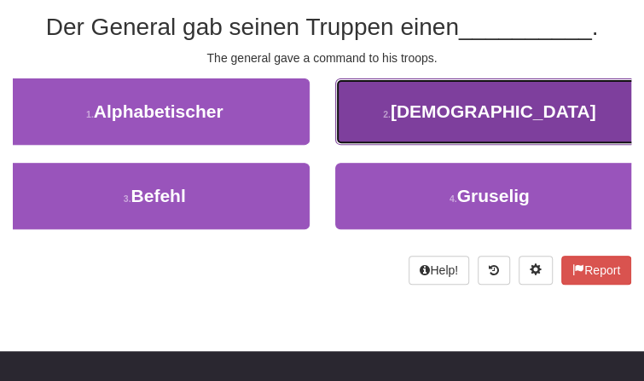
click at [406, 143] on button "2 . Götter" at bounding box center [490, 111] width 310 height 67
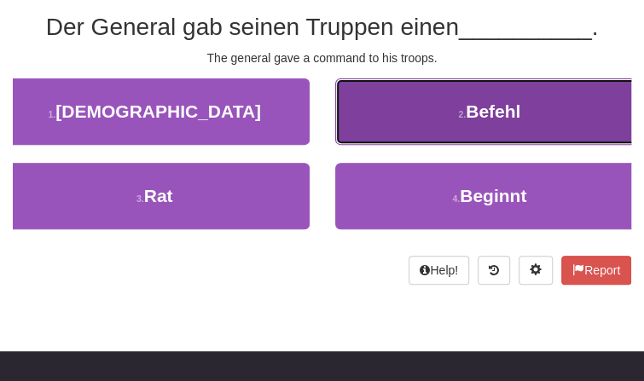
click at [410, 137] on button "2 . Befehl" at bounding box center [490, 111] width 310 height 67
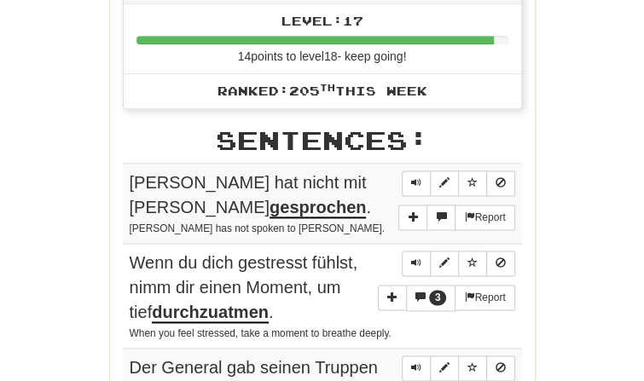
scroll to position [0, 0]
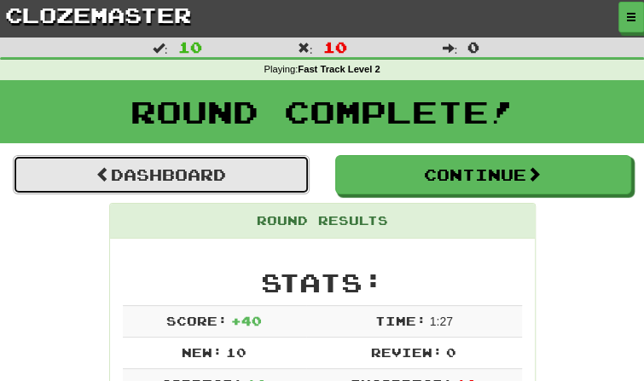
click at [157, 182] on link "Dashboard" at bounding box center [161, 174] width 297 height 39
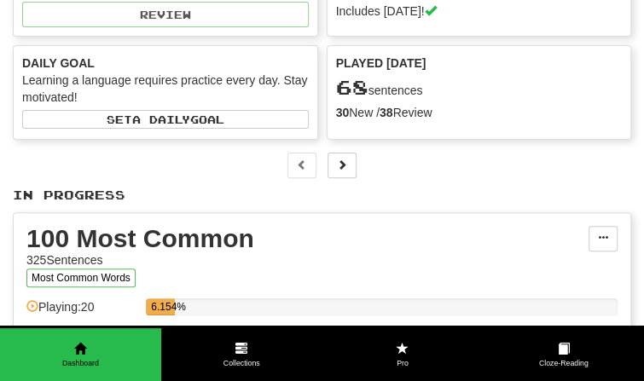
scroll to position [206, 0]
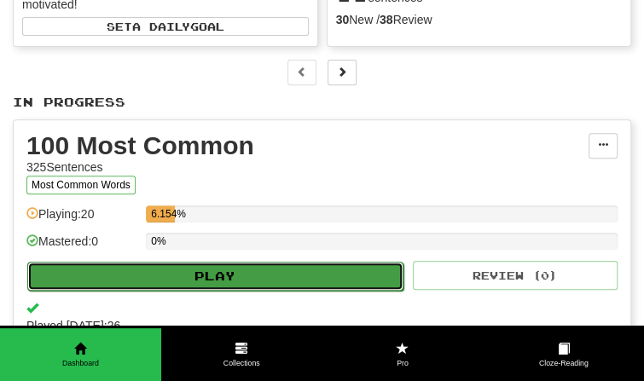
click at [136, 266] on button "Play" at bounding box center [215, 276] width 376 height 29
select select "**"
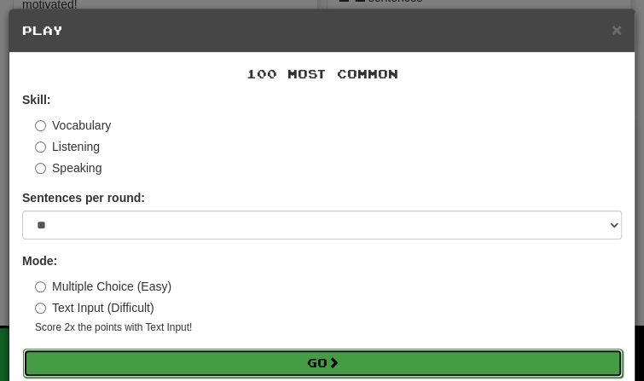
click at [153, 373] on button "Go" at bounding box center [323, 363] width 600 height 29
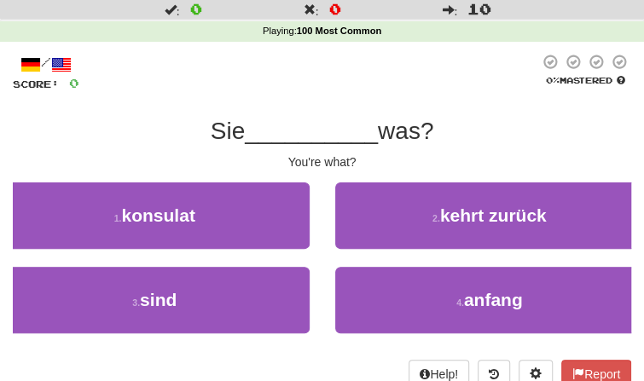
scroll to position [41, 0]
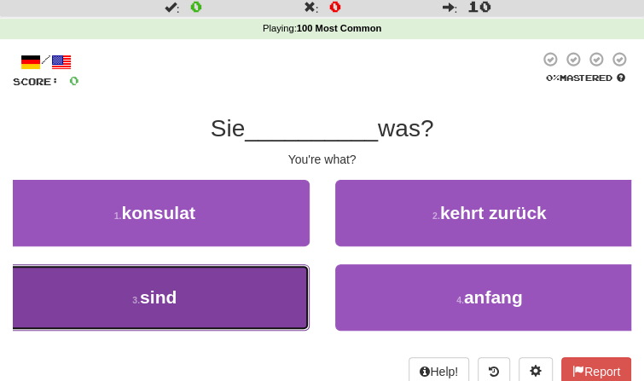
click at [181, 319] on button "3 . sind" at bounding box center [155, 297] width 310 height 67
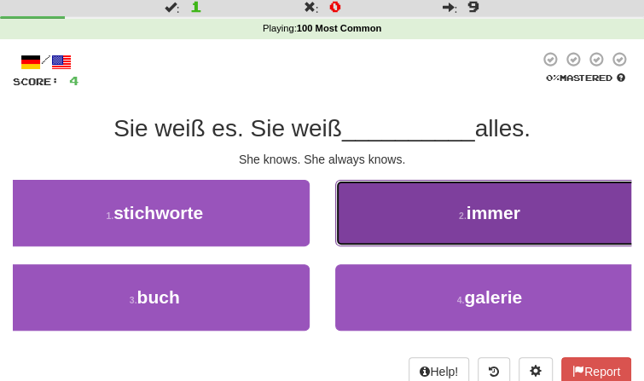
click at [445, 229] on button "2 . immer" at bounding box center [490, 213] width 310 height 67
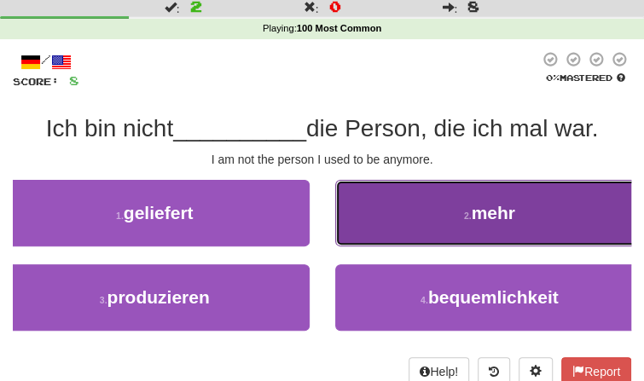
click at [387, 208] on button "2 . mehr" at bounding box center [490, 213] width 310 height 67
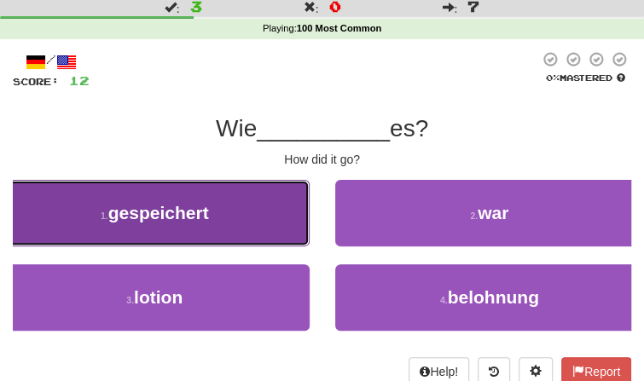
click at [263, 234] on button "1 . gespeichert" at bounding box center [155, 213] width 310 height 67
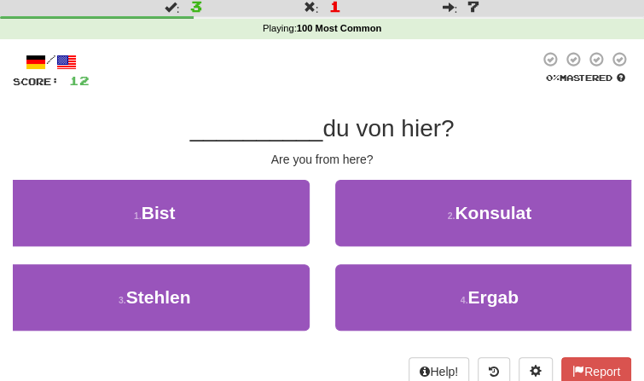
click at [239, 248] on div "1 . Bist" at bounding box center [154, 222] width 335 height 84
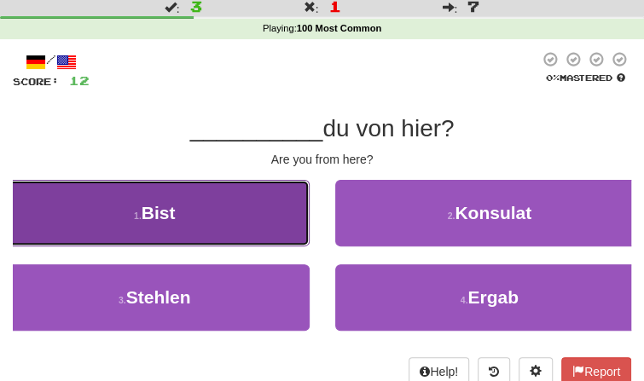
click at [232, 234] on button "1 . Bist" at bounding box center [155, 213] width 310 height 67
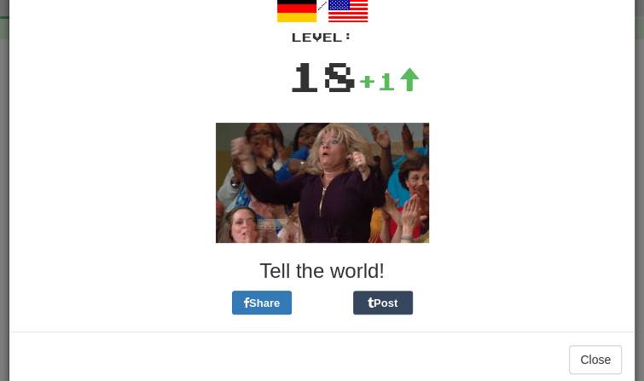
scroll to position [92, 0]
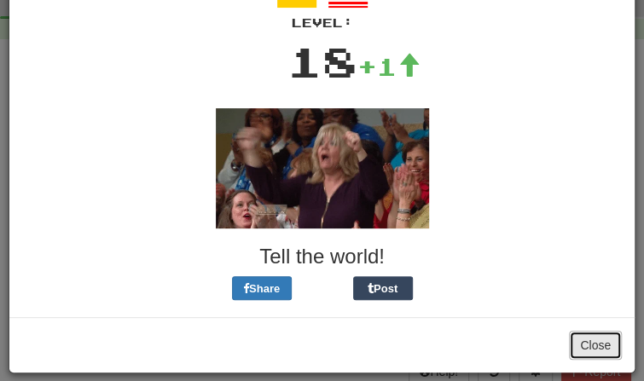
click at [589, 339] on button "Close" at bounding box center [595, 345] width 53 height 29
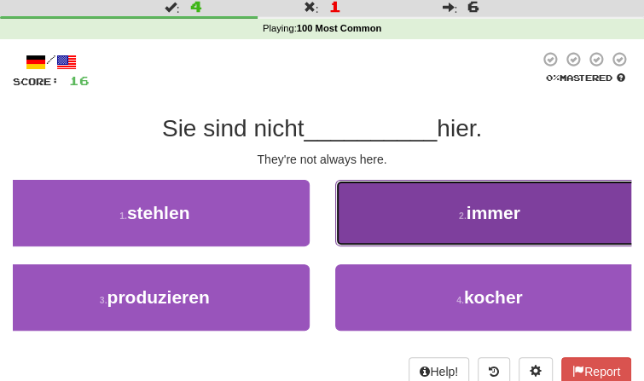
click at [500, 245] on button "2 . immer" at bounding box center [490, 213] width 310 height 67
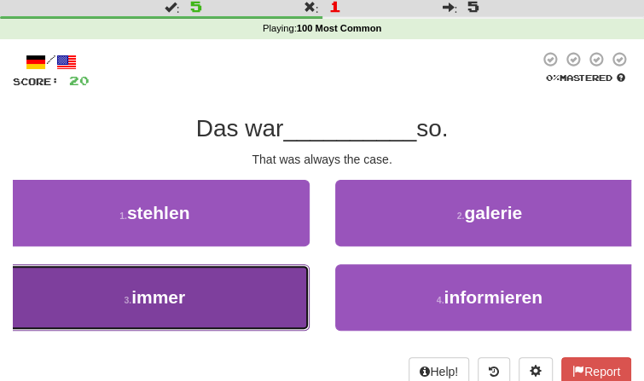
click at [270, 288] on button "3 . immer" at bounding box center [155, 297] width 310 height 67
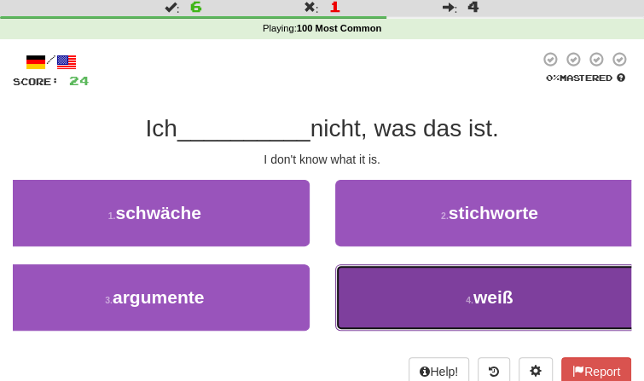
click at [363, 292] on button "4 . weiß" at bounding box center [490, 297] width 310 height 67
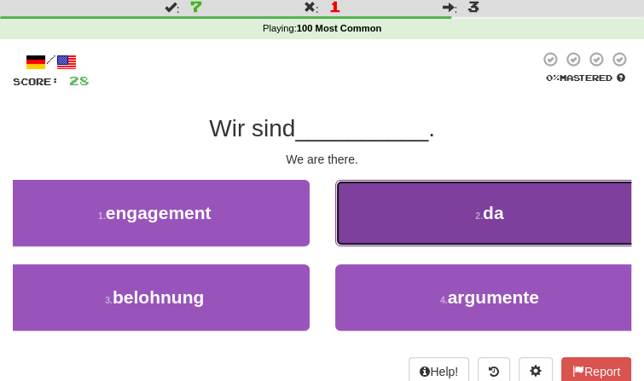
click at [384, 243] on button "2 . da" at bounding box center [490, 213] width 310 height 67
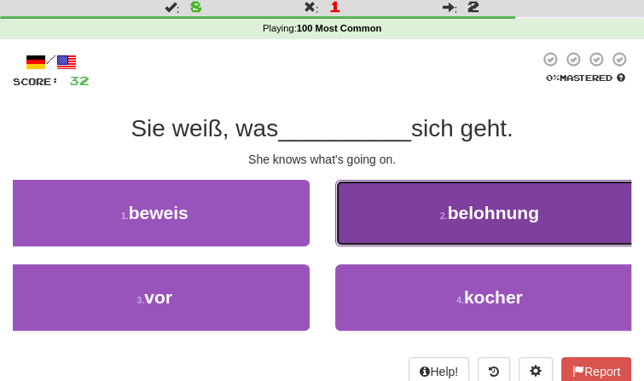
click at [386, 234] on button "2 . belohnung" at bounding box center [490, 213] width 310 height 67
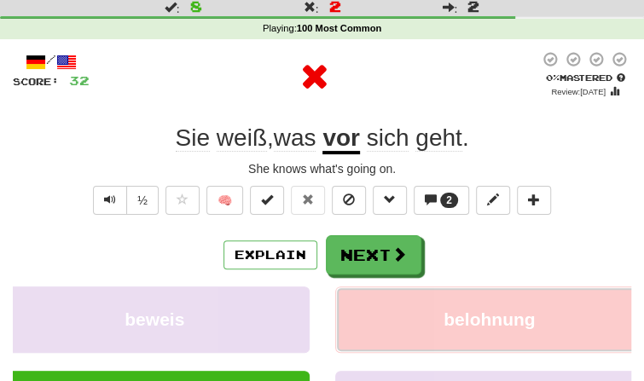
scroll to position [82, 0]
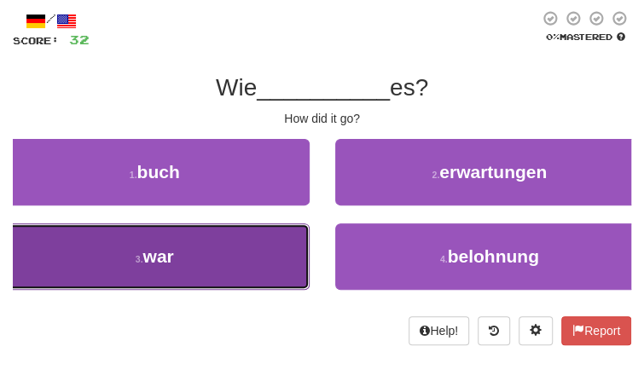
click at [262, 258] on button "3 . war" at bounding box center [155, 256] width 310 height 67
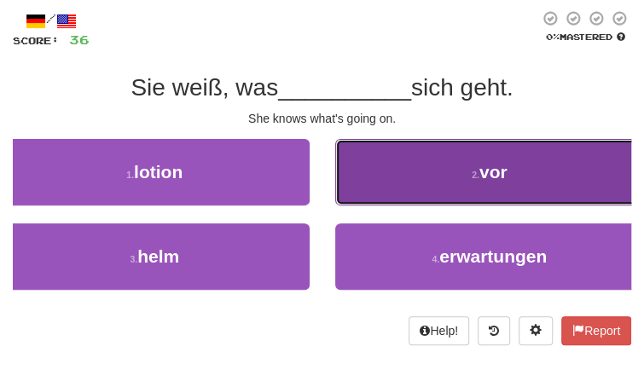
click at [460, 160] on button "2 . vor" at bounding box center [490, 172] width 310 height 67
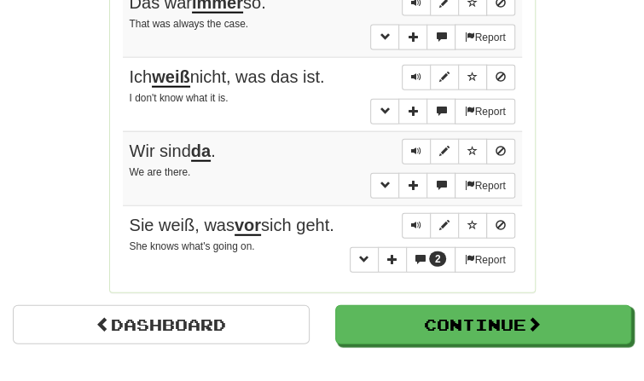
scroll to position [1338, 0]
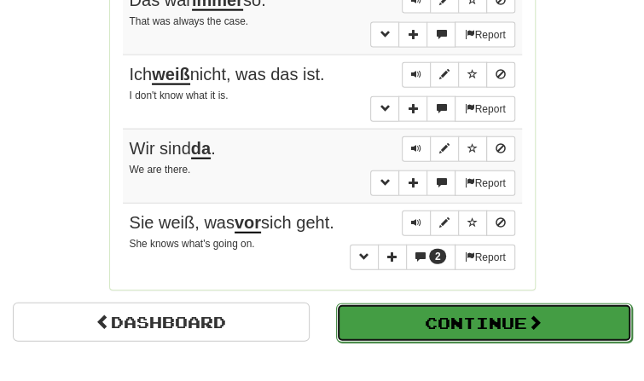
click at [428, 322] on button "Continue" at bounding box center [484, 323] width 297 height 39
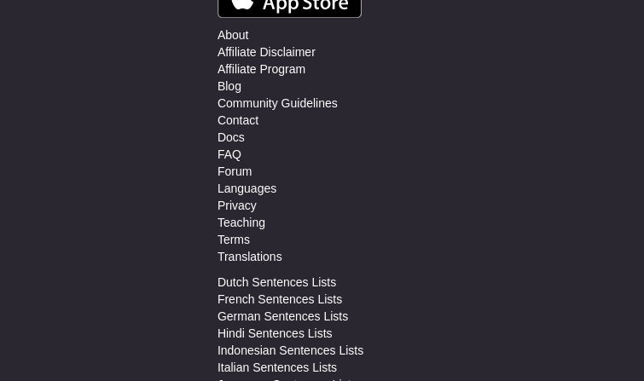
scroll to position [32, 0]
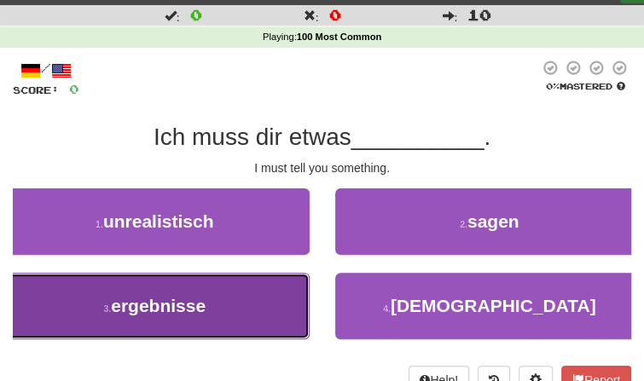
click at [272, 305] on button "3 . ergebnisse" at bounding box center [155, 306] width 310 height 67
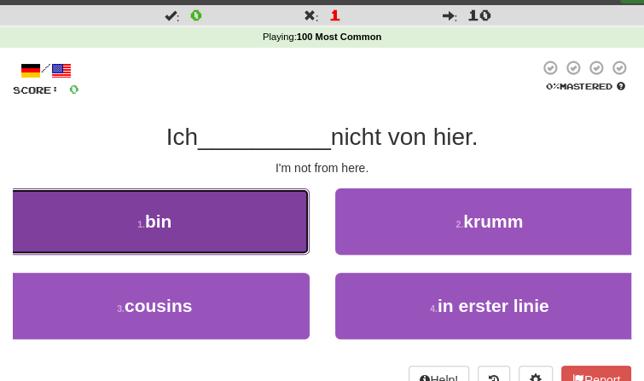
click at [156, 217] on span "bin" at bounding box center [158, 221] width 27 height 20
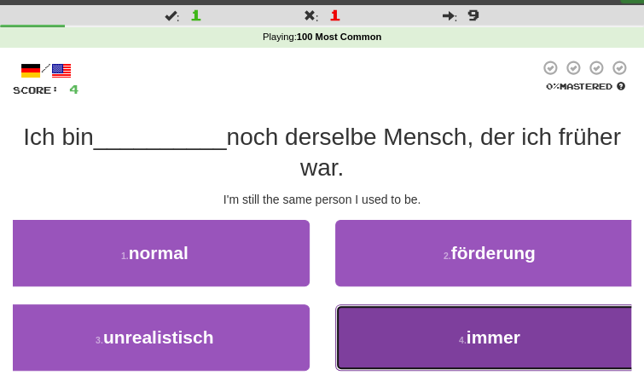
click at [446, 343] on button "4 . immer" at bounding box center [490, 337] width 310 height 67
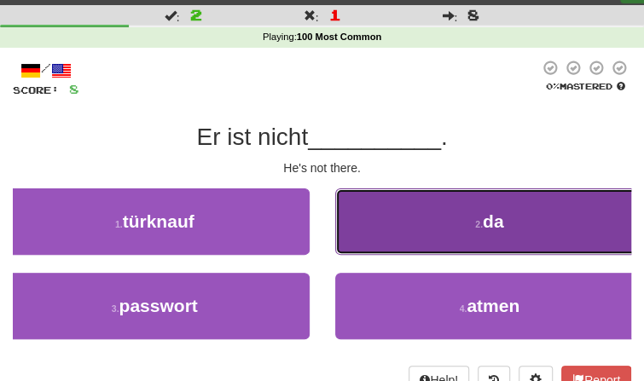
click at [420, 209] on button "2 . da" at bounding box center [490, 221] width 310 height 67
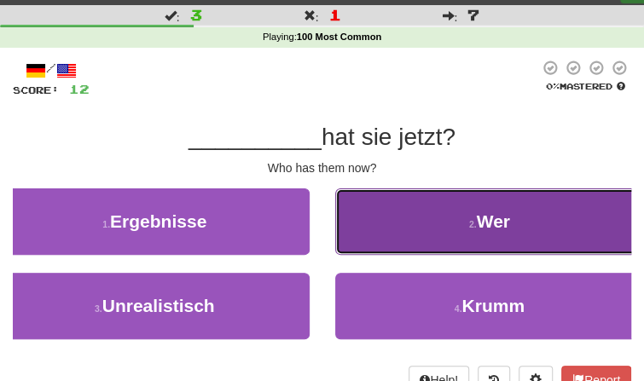
click at [413, 227] on button "2 . Wer" at bounding box center [490, 221] width 310 height 67
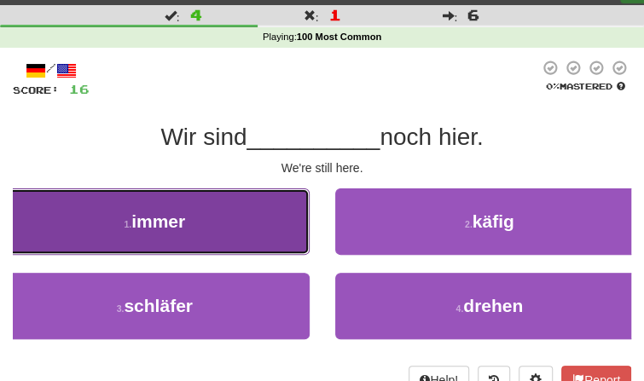
click at [285, 228] on button "1 . immer" at bounding box center [155, 221] width 310 height 67
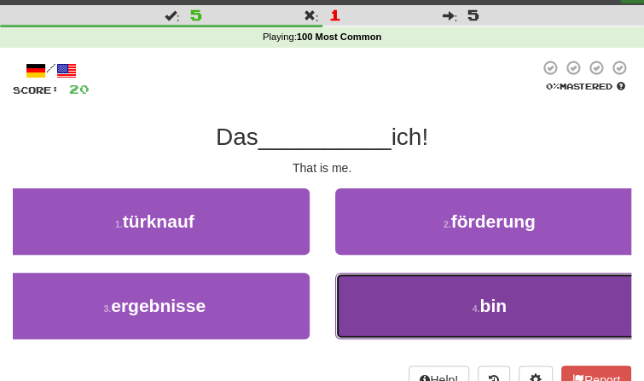
click at [384, 282] on button "4 . bin" at bounding box center [490, 306] width 310 height 67
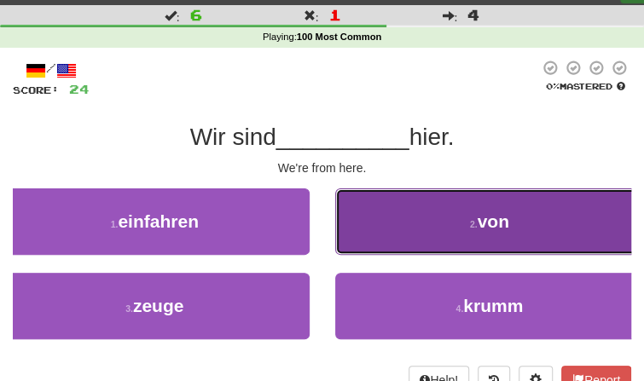
click at [432, 228] on button "2 . von" at bounding box center [490, 221] width 310 height 67
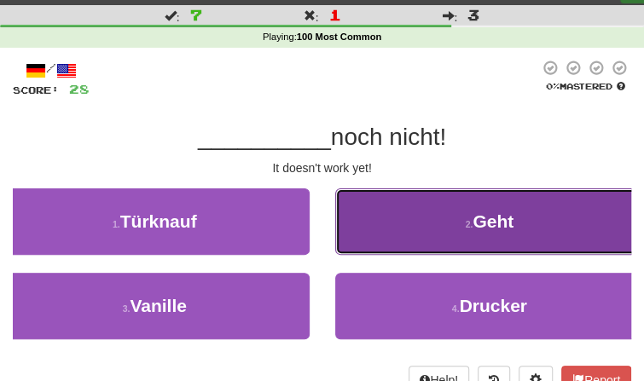
click at [540, 233] on button "2 . Geht" at bounding box center [490, 221] width 310 height 67
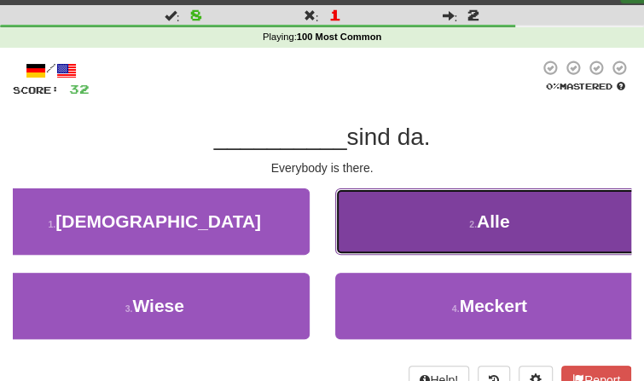
click at [527, 235] on button "2 . Alle" at bounding box center [490, 221] width 310 height 67
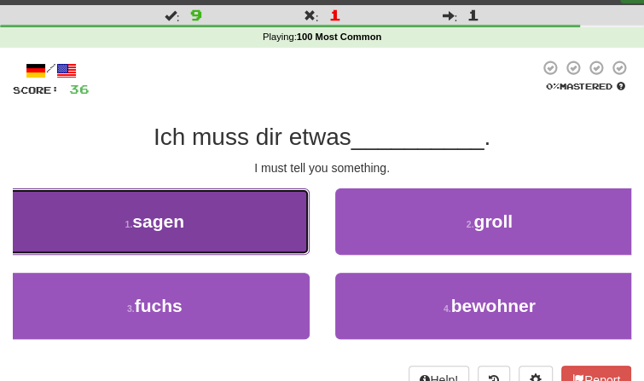
click at [304, 208] on button "1 . sagen" at bounding box center [155, 221] width 310 height 67
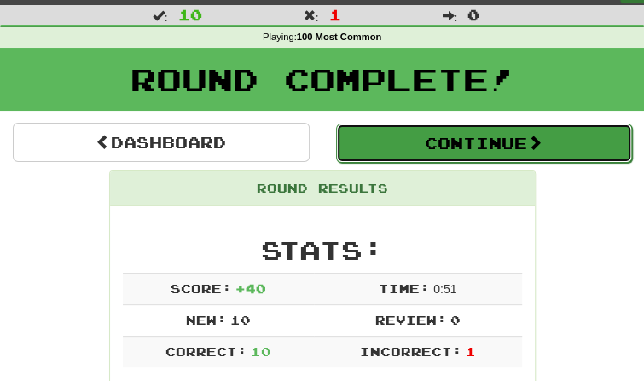
click at [446, 142] on button "Continue" at bounding box center [484, 143] width 297 height 39
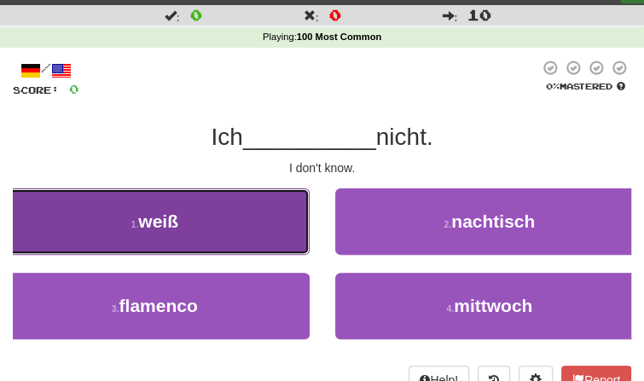
click at [255, 204] on button "1 . weiß" at bounding box center [155, 221] width 310 height 67
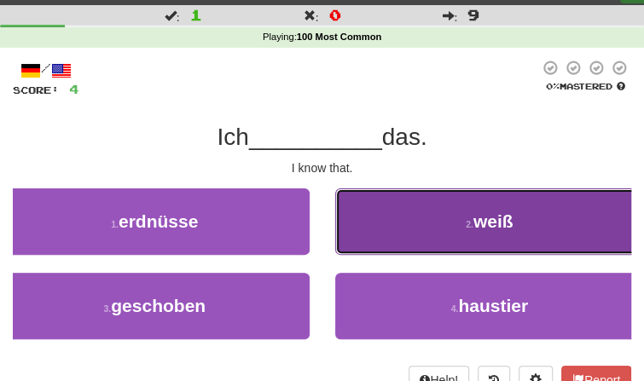
click at [462, 200] on button "2 . weiß" at bounding box center [490, 221] width 310 height 67
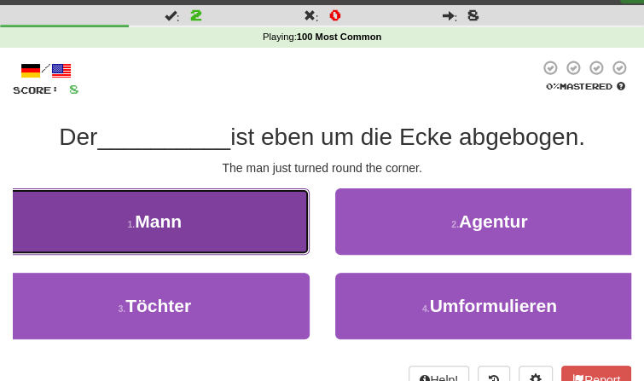
click at [239, 227] on button "1 . Mann" at bounding box center [155, 221] width 310 height 67
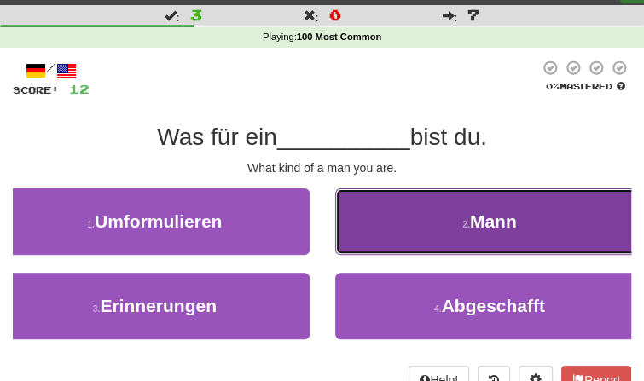
click at [488, 225] on span "Mann" at bounding box center [493, 221] width 47 height 20
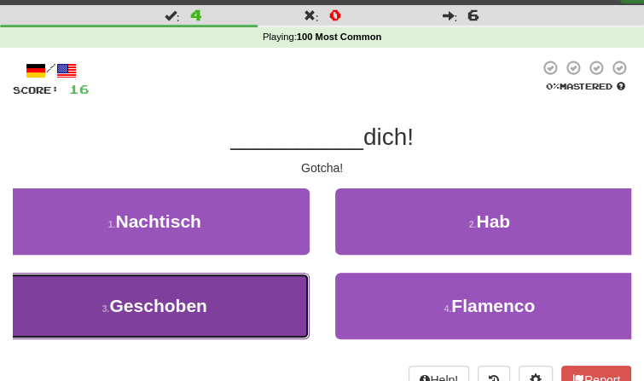
click at [188, 315] on span "Geschoben" at bounding box center [157, 306] width 97 height 20
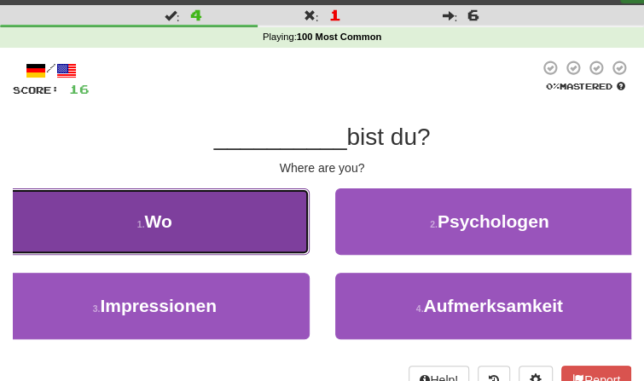
click at [195, 210] on button "1 . Wo" at bounding box center [155, 221] width 310 height 67
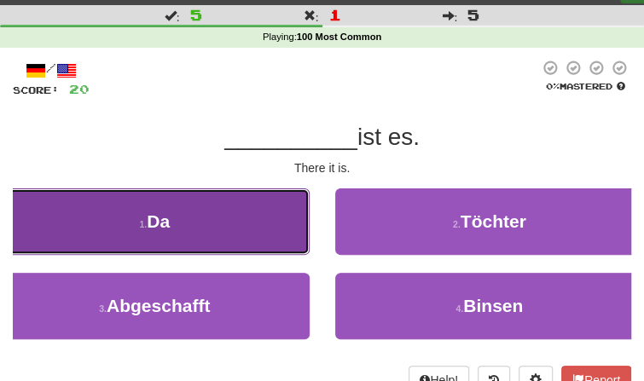
click at [213, 221] on button "1 . Da" at bounding box center [155, 221] width 310 height 67
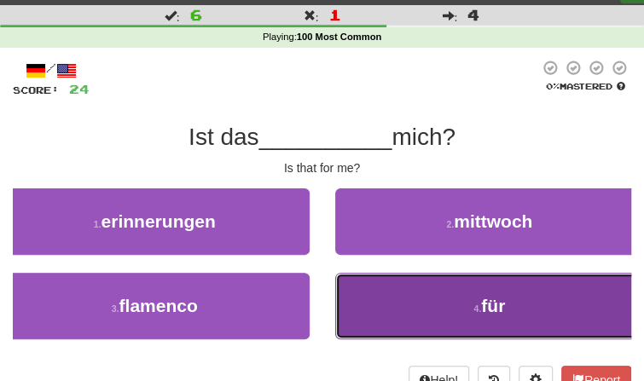
click at [395, 311] on button "4 . für" at bounding box center [490, 306] width 310 height 67
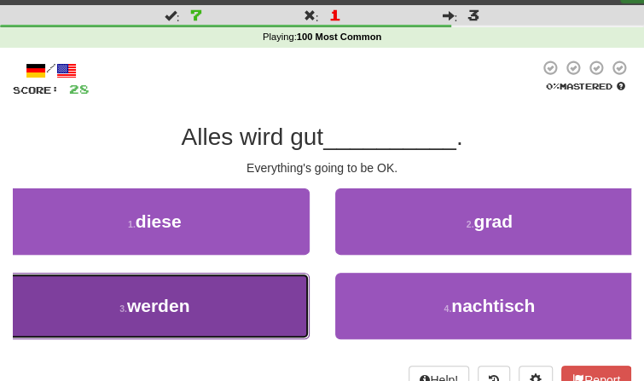
click at [291, 285] on button "3 . werden" at bounding box center [155, 306] width 310 height 67
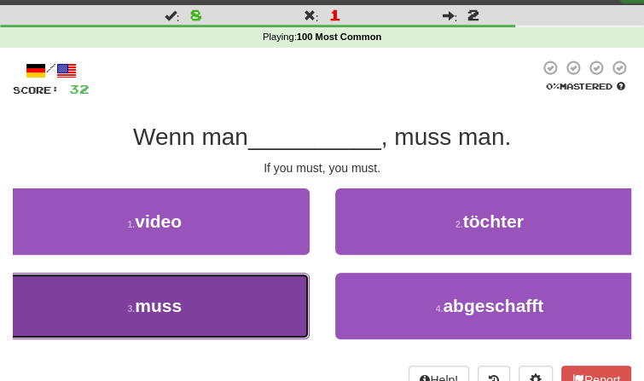
click at [213, 311] on button "3 . muss" at bounding box center [155, 306] width 310 height 67
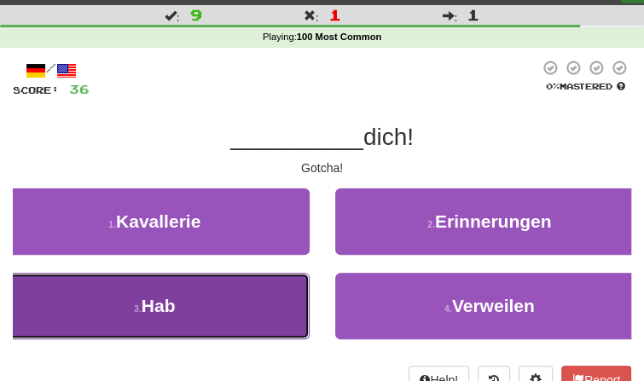
click at [235, 302] on button "3 . Hab" at bounding box center [155, 306] width 310 height 67
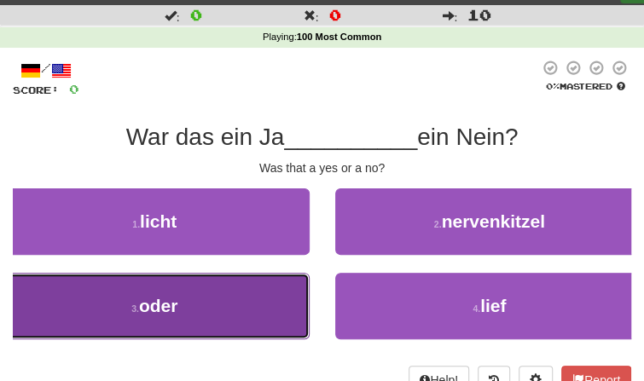
click at [242, 327] on button "3 . oder" at bounding box center [155, 306] width 310 height 67
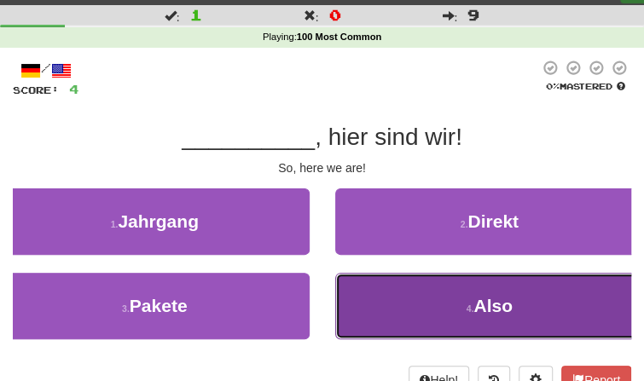
click at [450, 281] on button "4 . Also" at bounding box center [490, 306] width 310 height 67
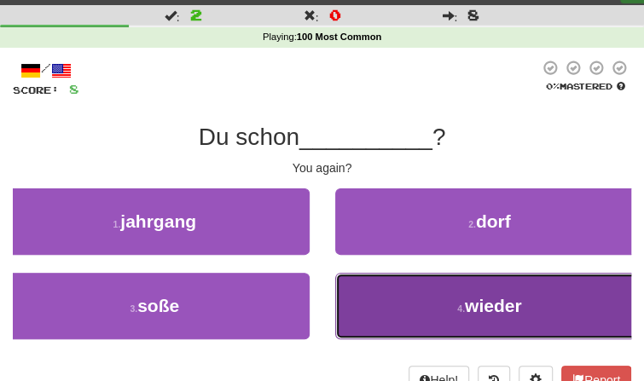
click at [392, 297] on button "4 . wieder" at bounding box center [490, 306] width 310 height 67
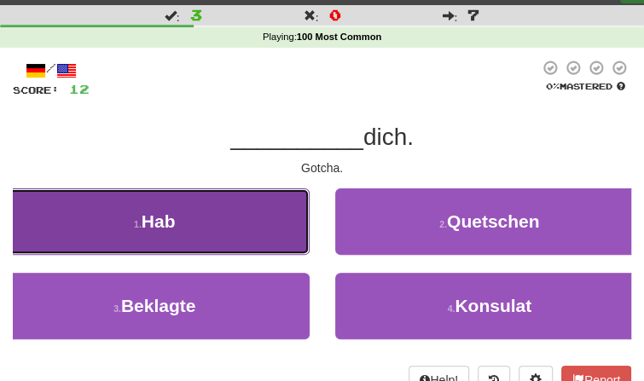
click at [209, 246] on button "1 . Hab" at bounding box center [155, 221] width 310 height 67
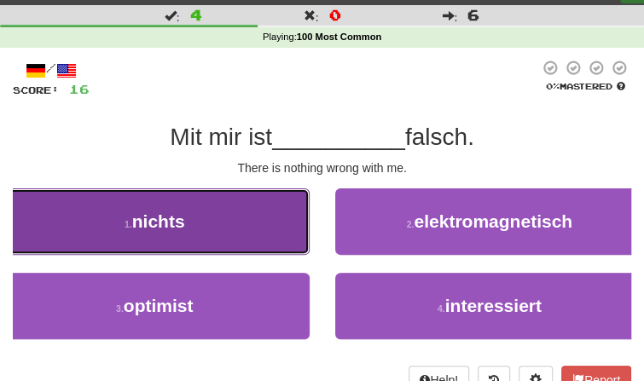
click at [248, 246] on button "1 . nichts" at bounding box center [155, 221] width 310 height 67
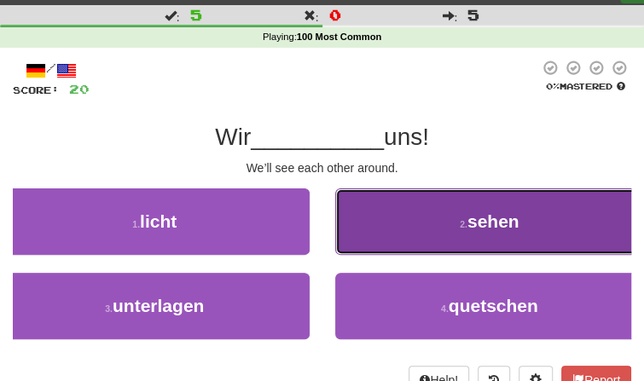
click at [394, 247] on button "2 . sehen" at bounding box center [490, 221] width 310 height 67
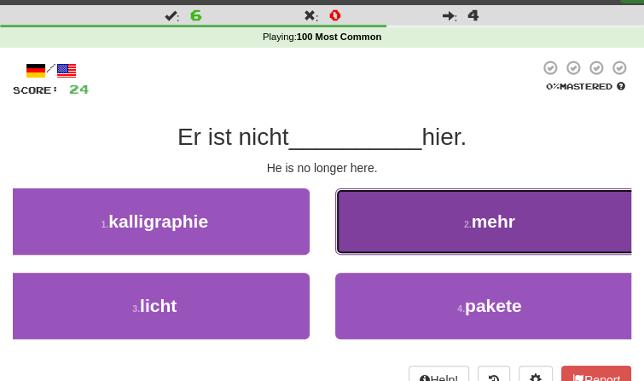
click at [377, 223] on button "2 . mehr" at bounding box center [490, 221] width 310 height 67
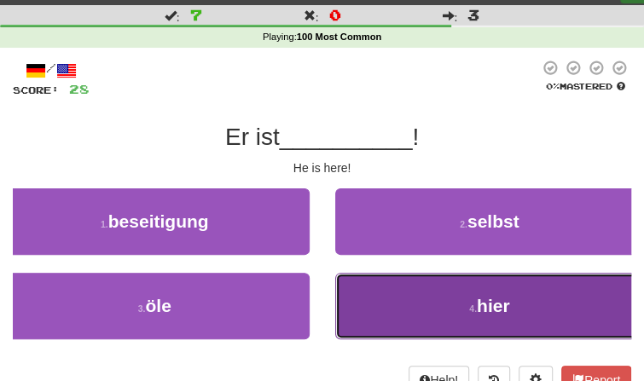
click at [364, 274] on button "4 . hier" at bounding box center [490, 306] width 310 height 67
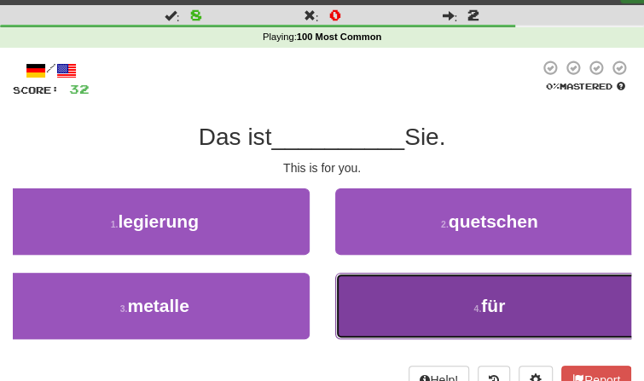
click at [362, 280] on button "4 . für" at bounding box center [490, 306] width 310 height 67
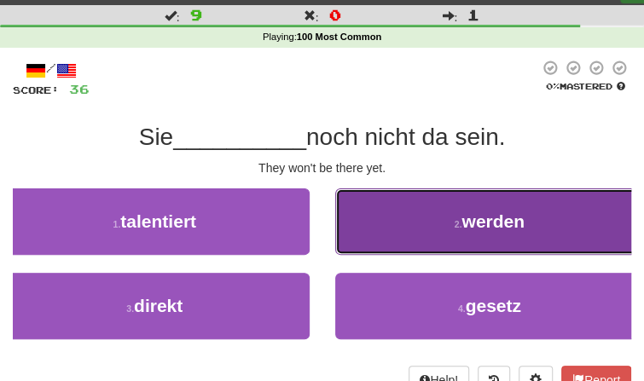
click at [367, 231] on button "2 . werden" at bounding box center [490, 221] width 310 height 67
